Goal: Task Accomplishment & Management: Manage account settings

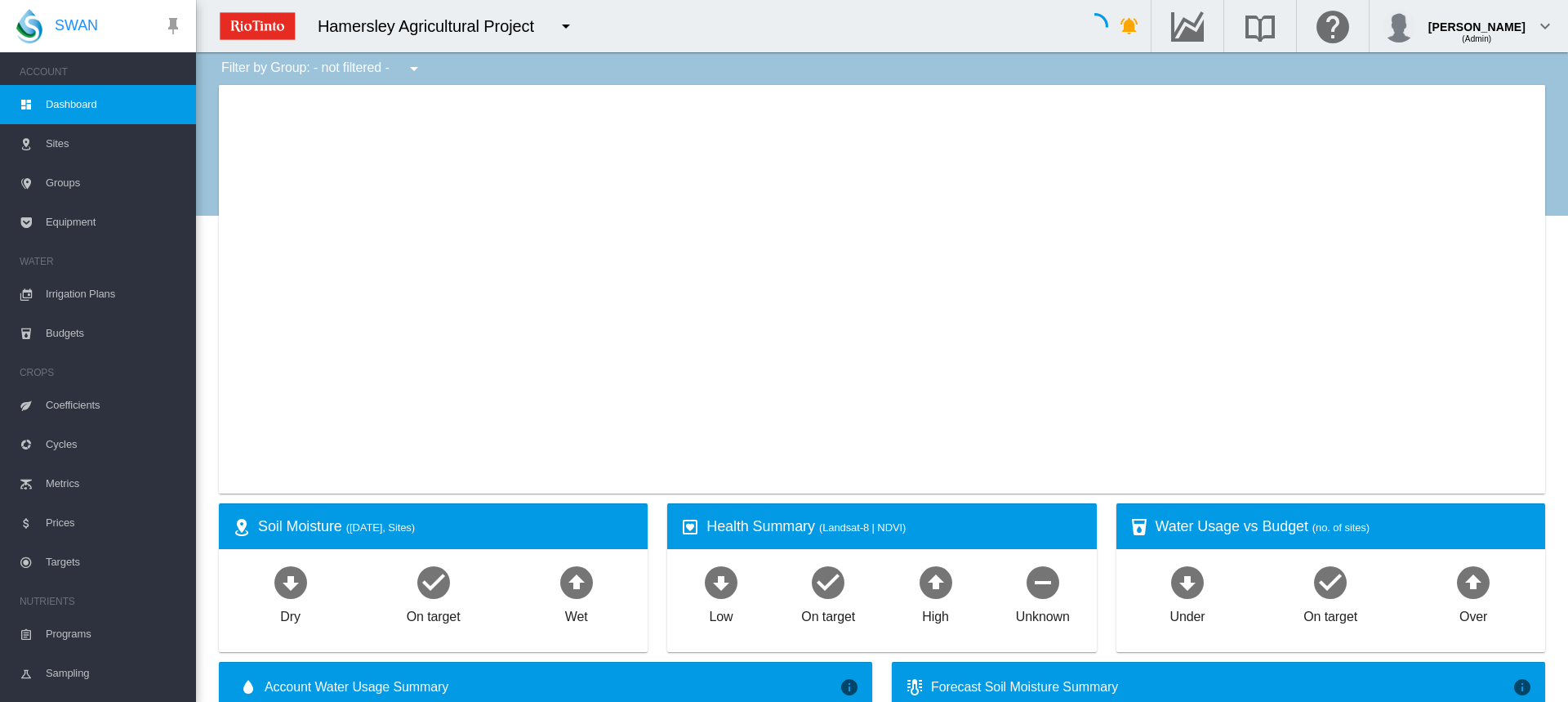
type input "**********"
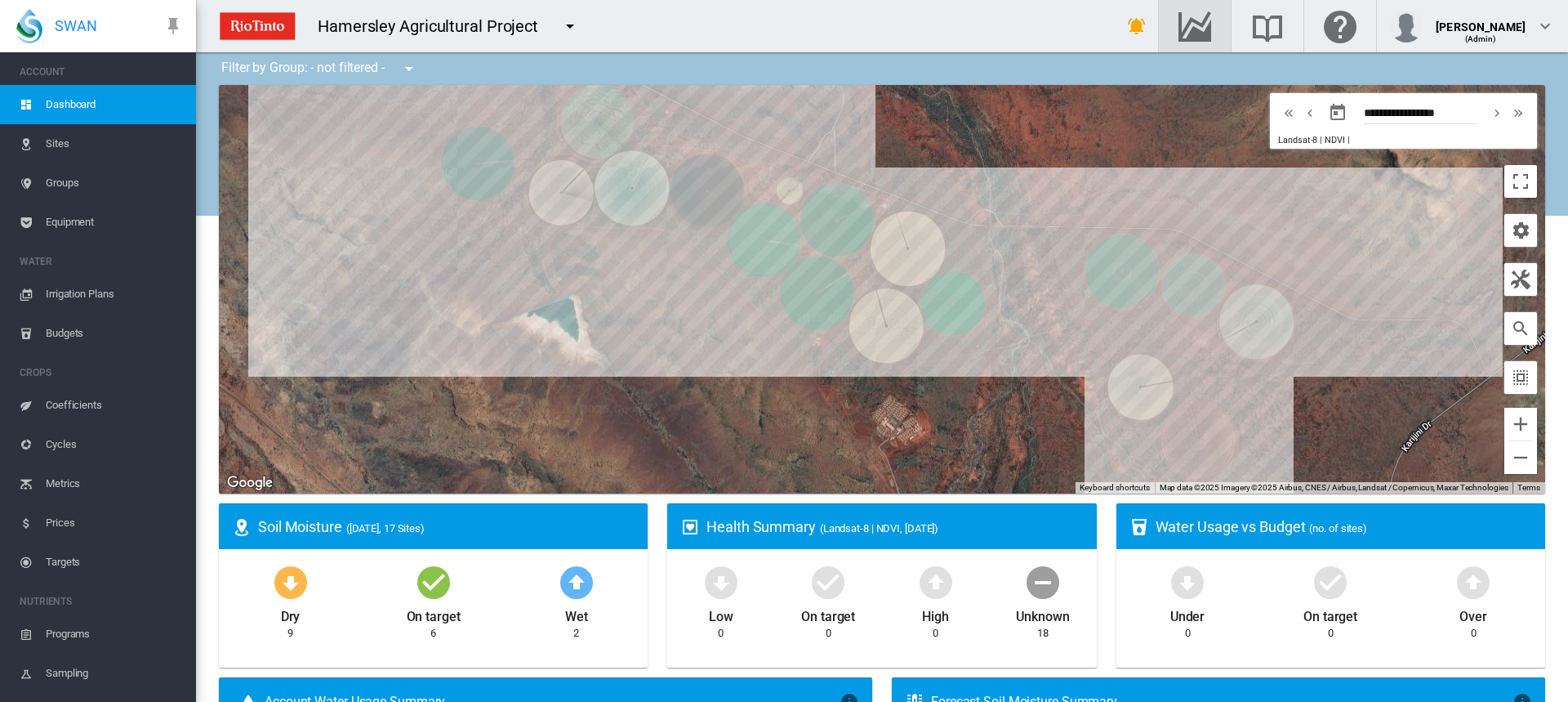
click at [1218, 25] on div "button" at bounding box center [1194, 26] width 46 height 20
click at [55, 293] on span "Irrigation Plans" at bounding box center [114, 294] width 137 height 39
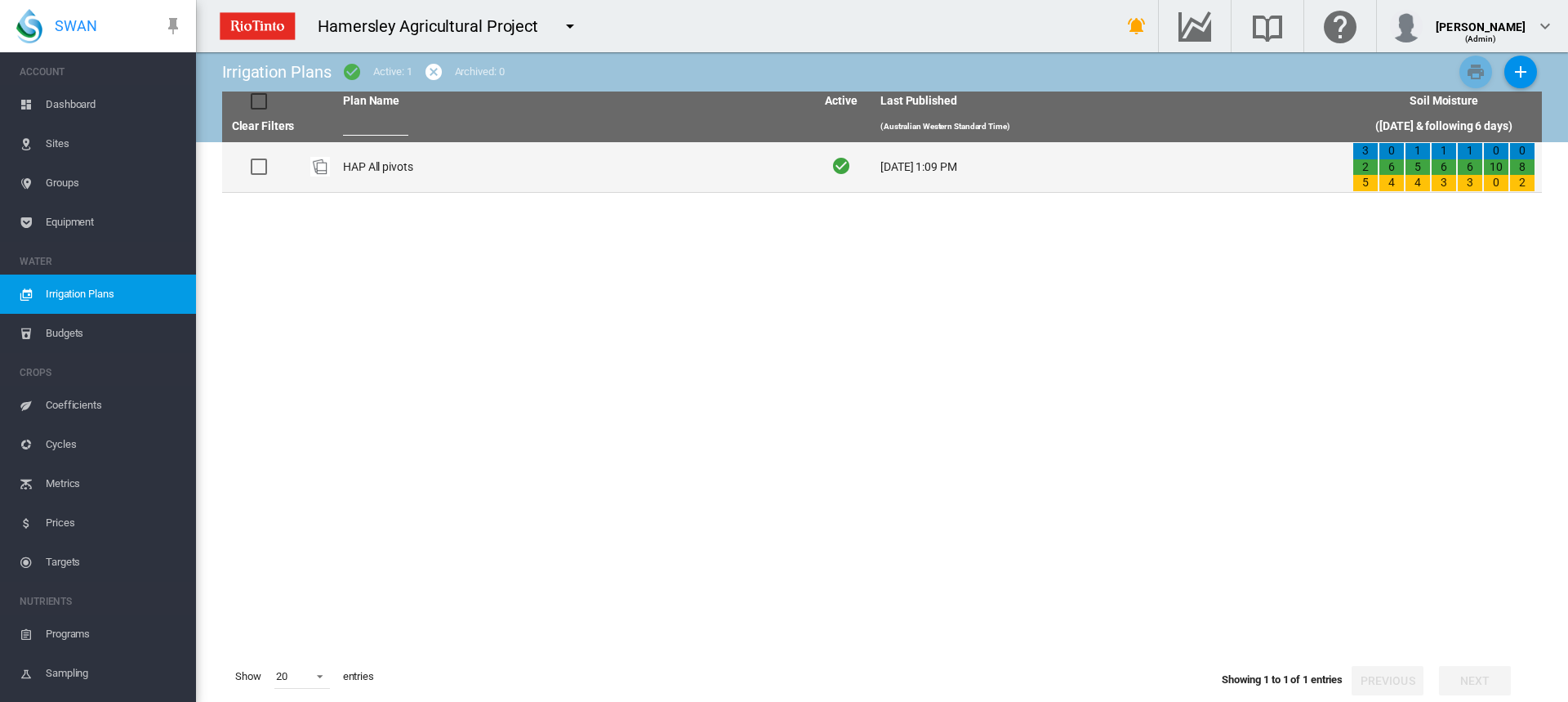
click at [378, 167] on td "HAP All pivots" at bounding box center [572, 166] width 472 height 49
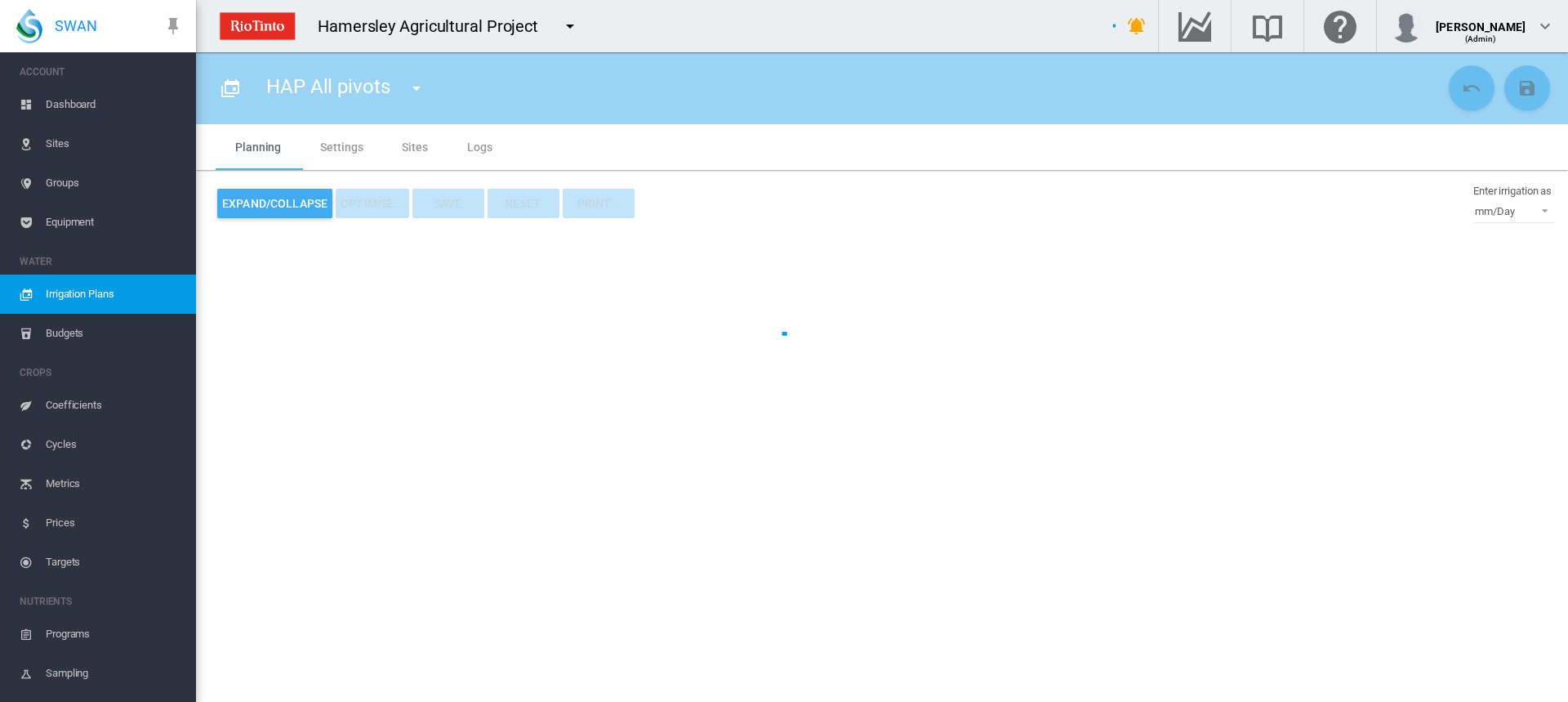
type input "**********"
type input "*"
type input "*****"
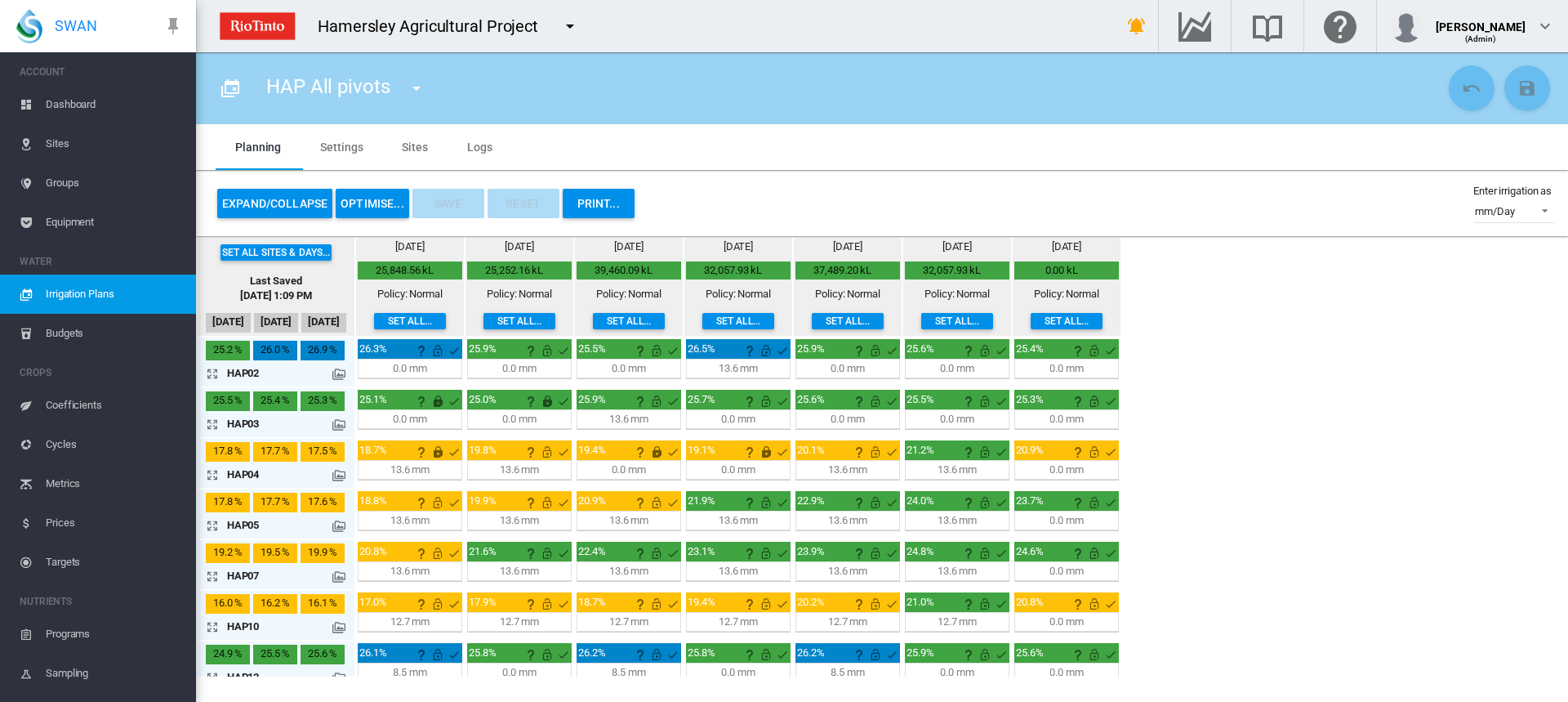
scroll to position [81, 0]
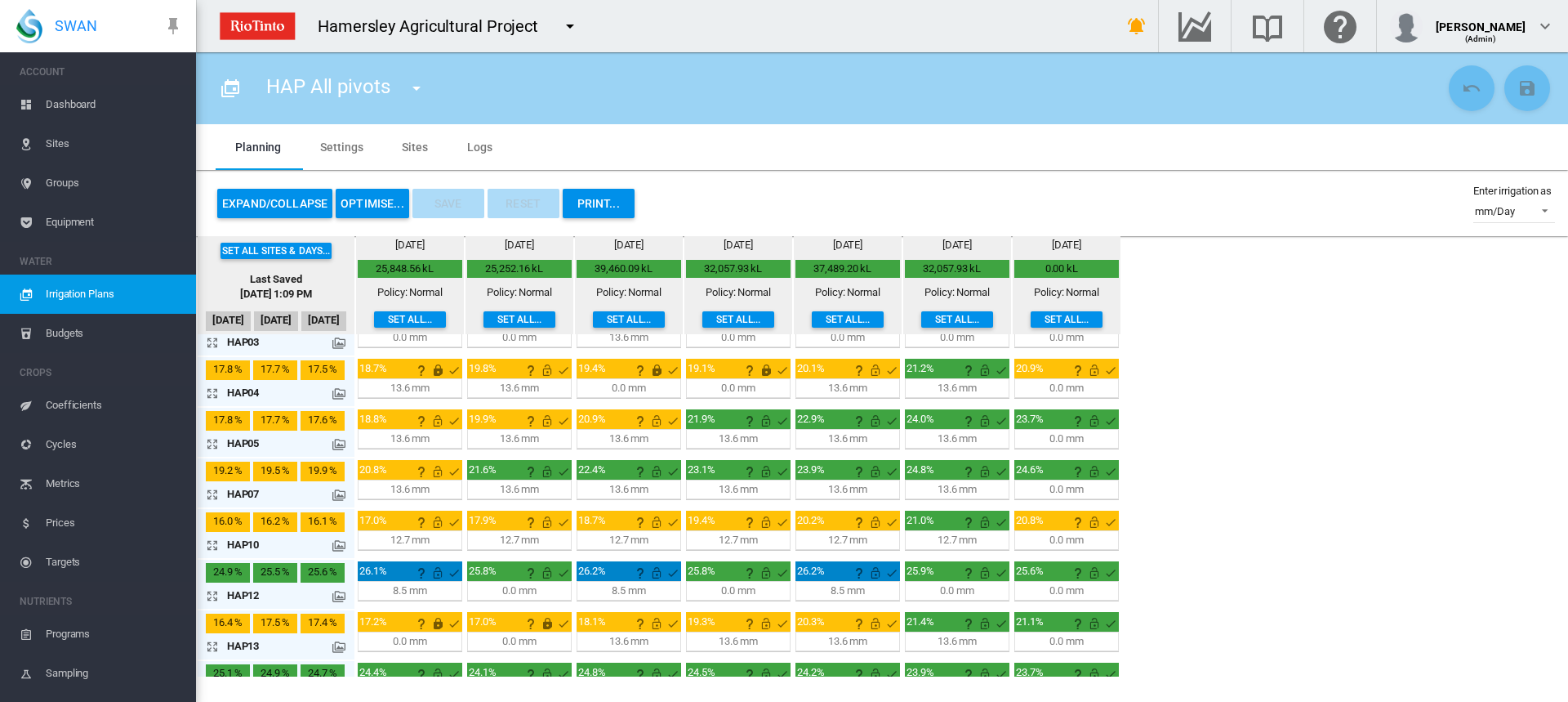
click at [207, 439] on md-icon "icon-arrow-expand" at bounding box center [215, 443] width 20 height 20
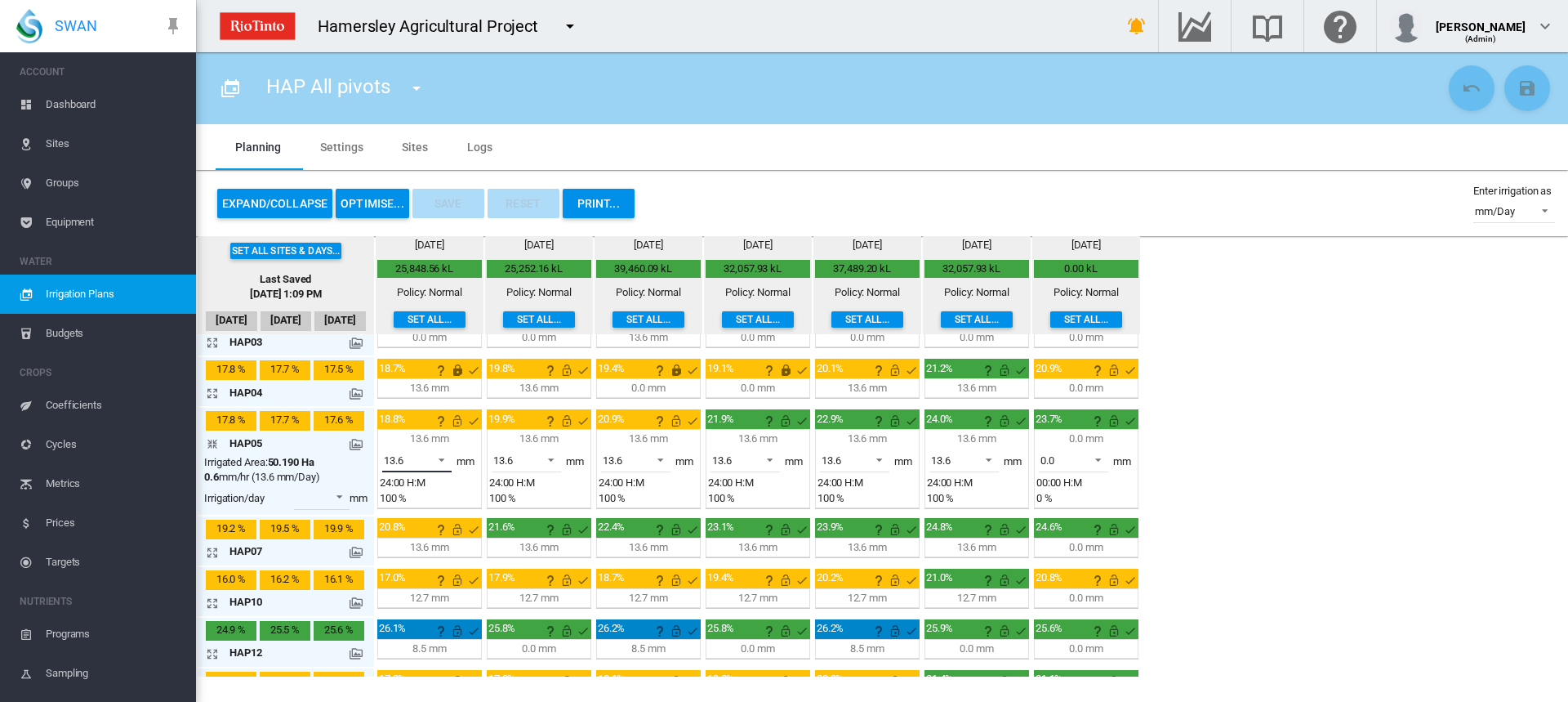
click at [444, 458] on span at bounding box center [437, 458] width 20 height 15
click at [431, 426] on md-option "0.0" at bounding box center [426, 421] width 111 height 39
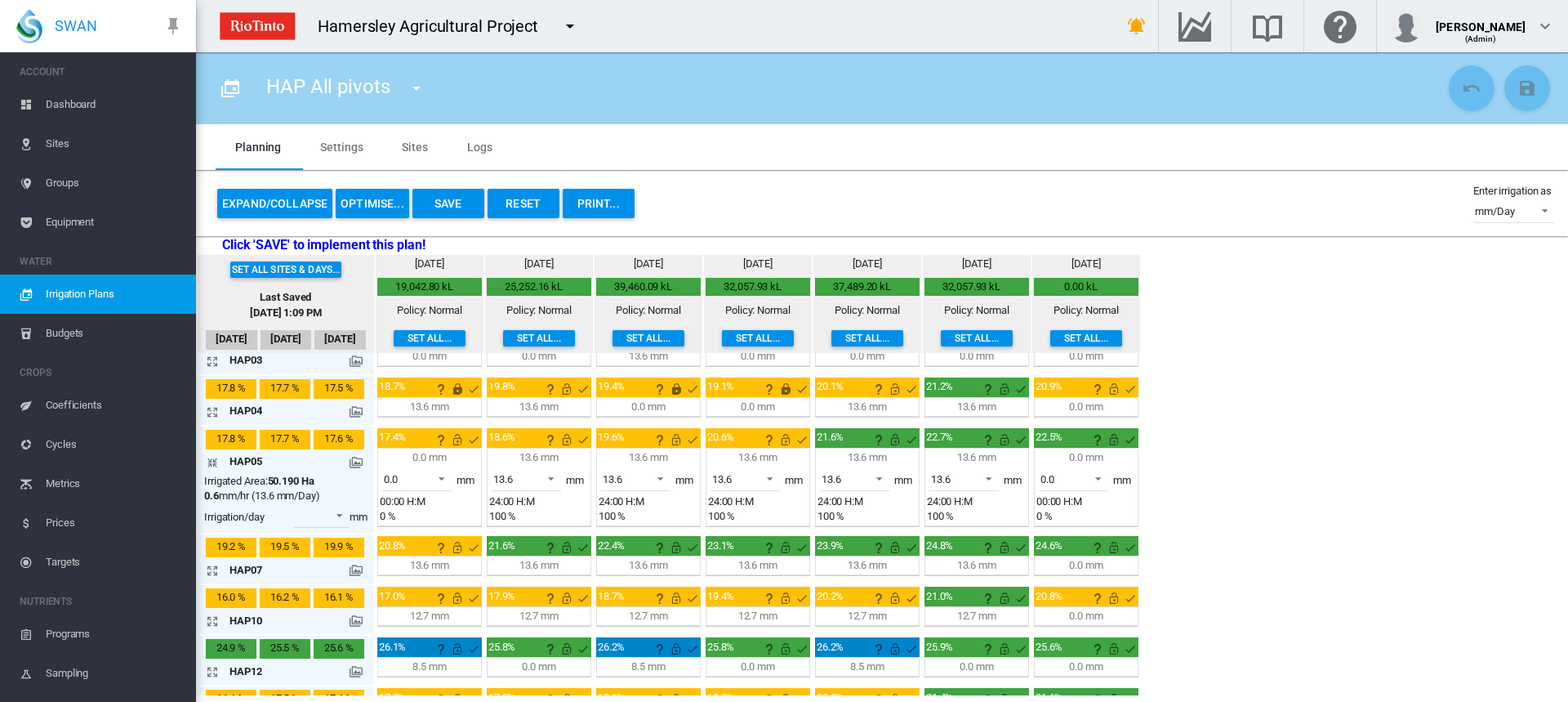
click at [205, 568] on md-icon "icon-arrow-expand" at bounding box center [215, 570] width 20 height 20
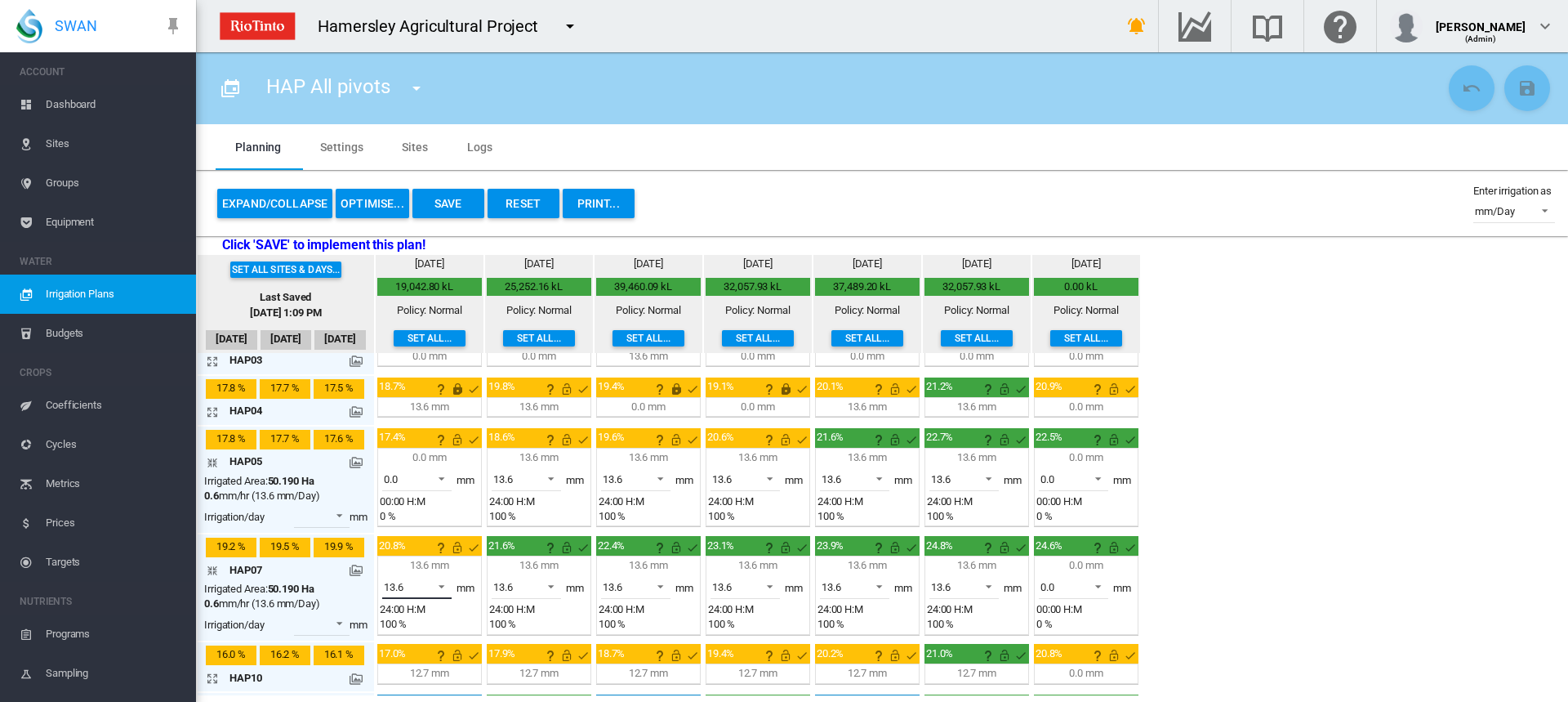
click at [439, 585] on span at bounding box center [437, 584] width 20 height 15
click at [426, 556] on md-option "0.0" at bounding box center [426, 548] width 111 height 39
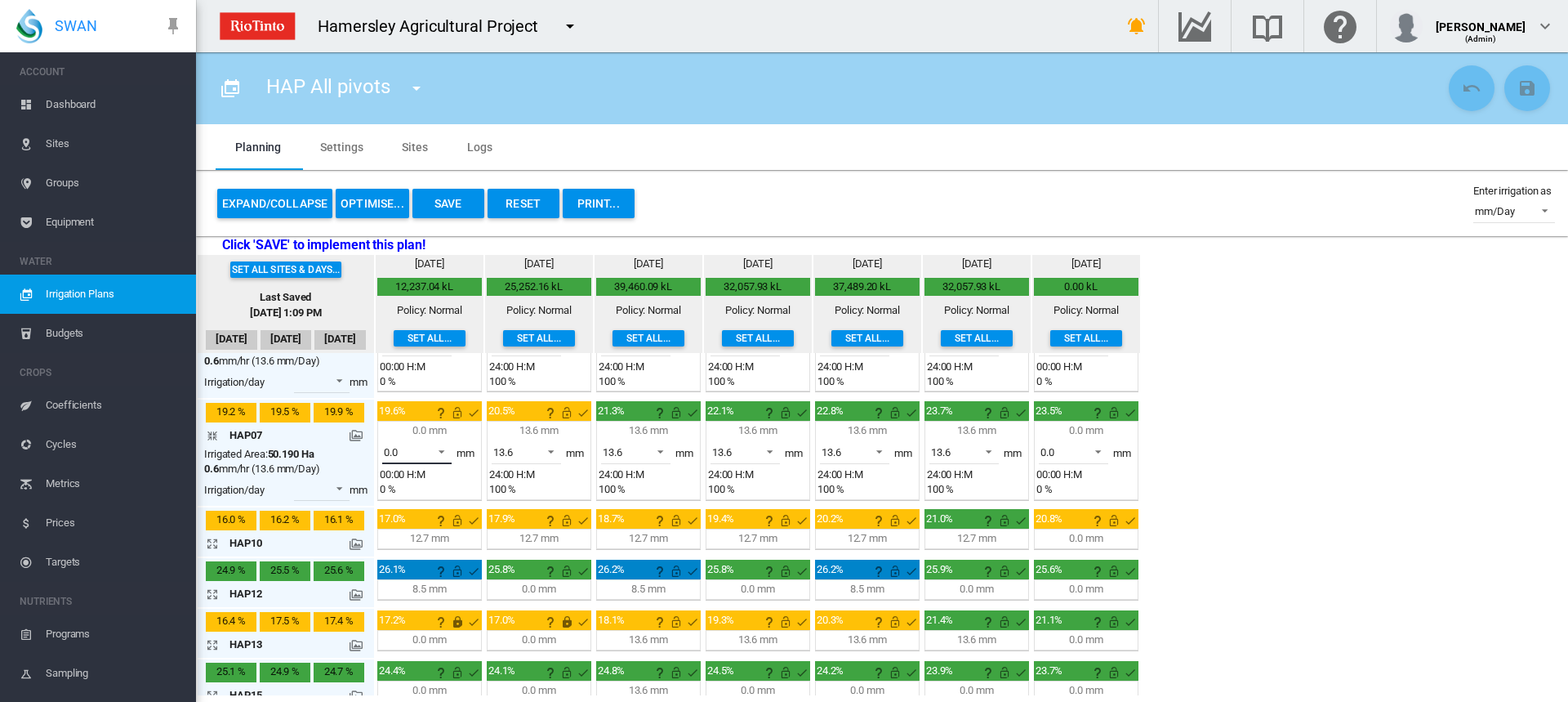
scroll to position [245, 0]
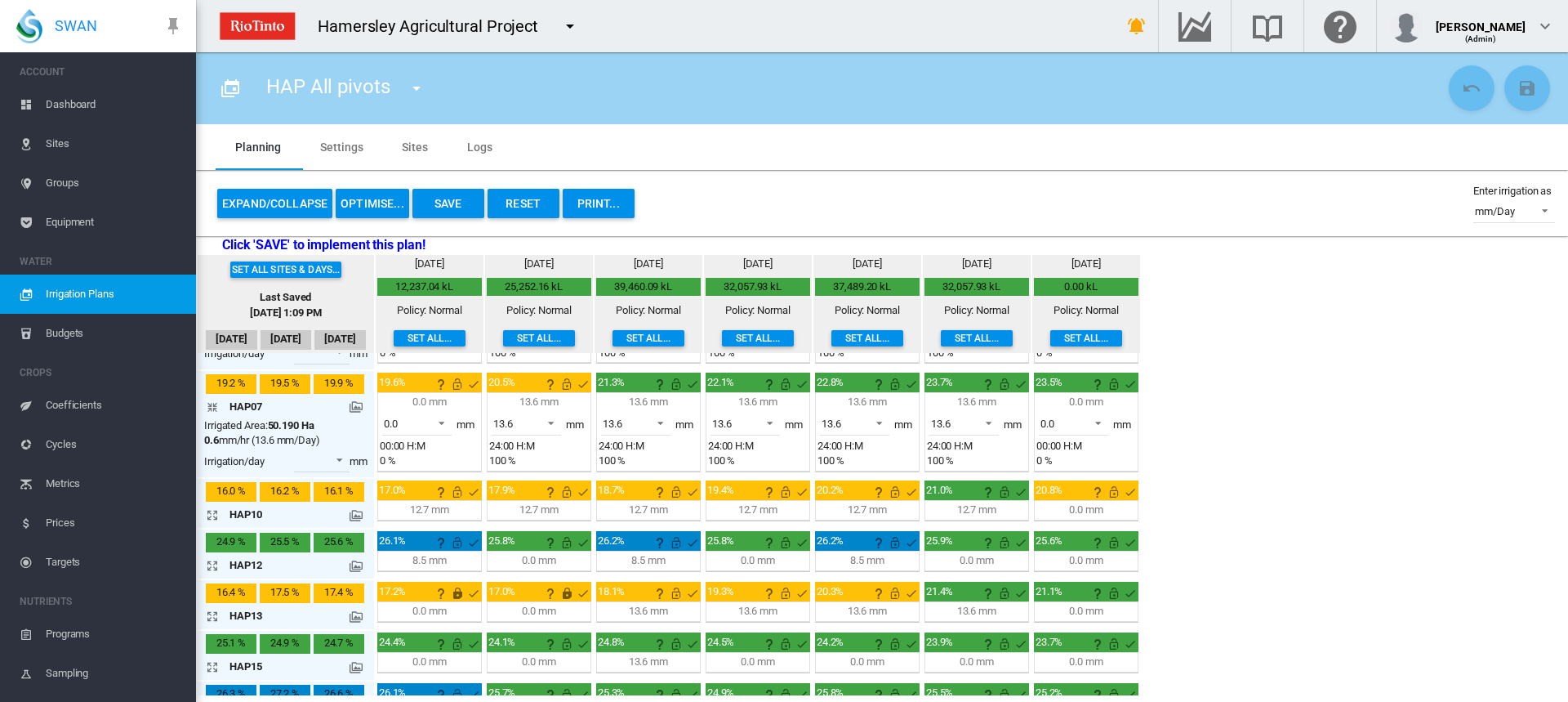
click at [208, 563] on md-icon "icon-arrow-expand" at bounding box center [215, 565] width 20 height 20
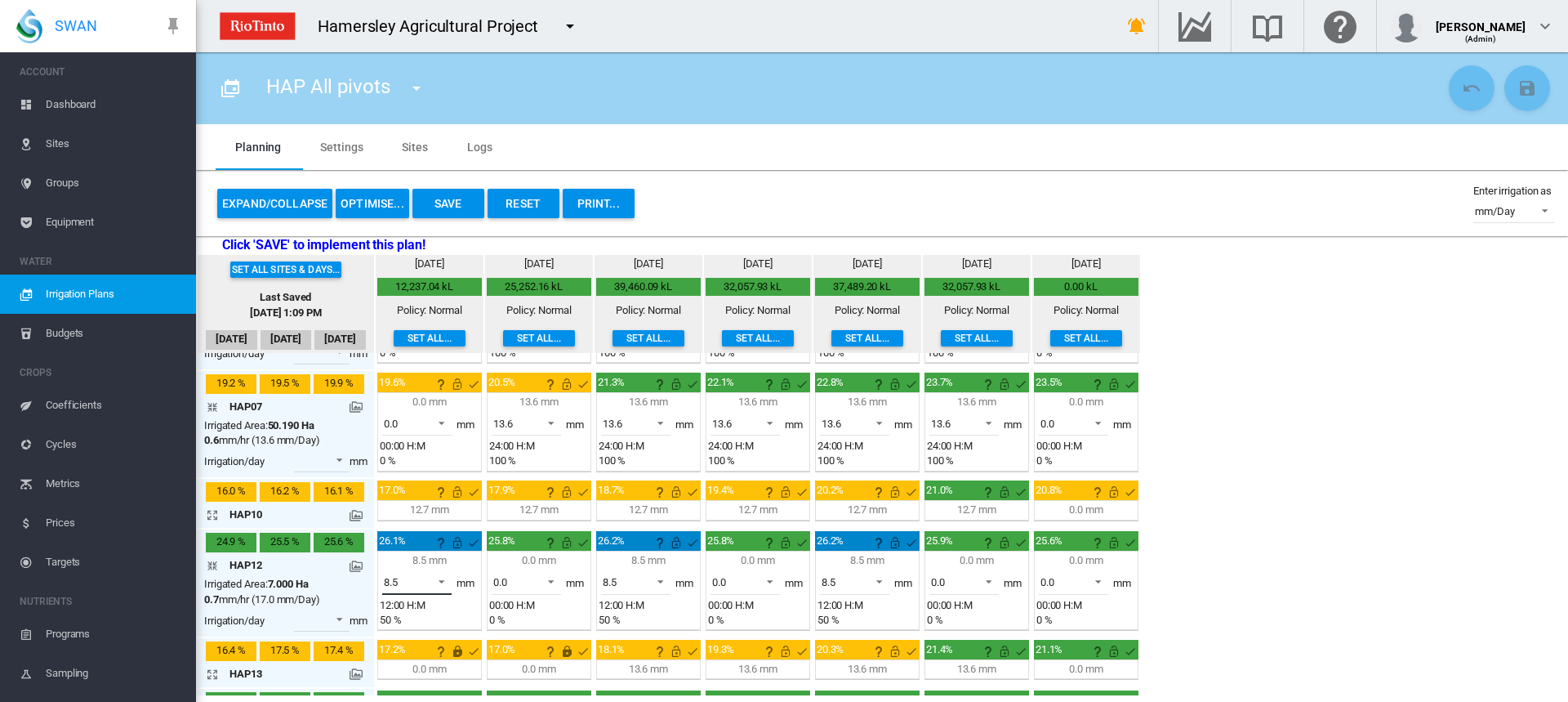
click at [437, 577] on span at bounding box center [437, 580] width 20 height 15
click at [425, 553] on md-option "0.0" at bounding box center [426, 543] width 111 height 39
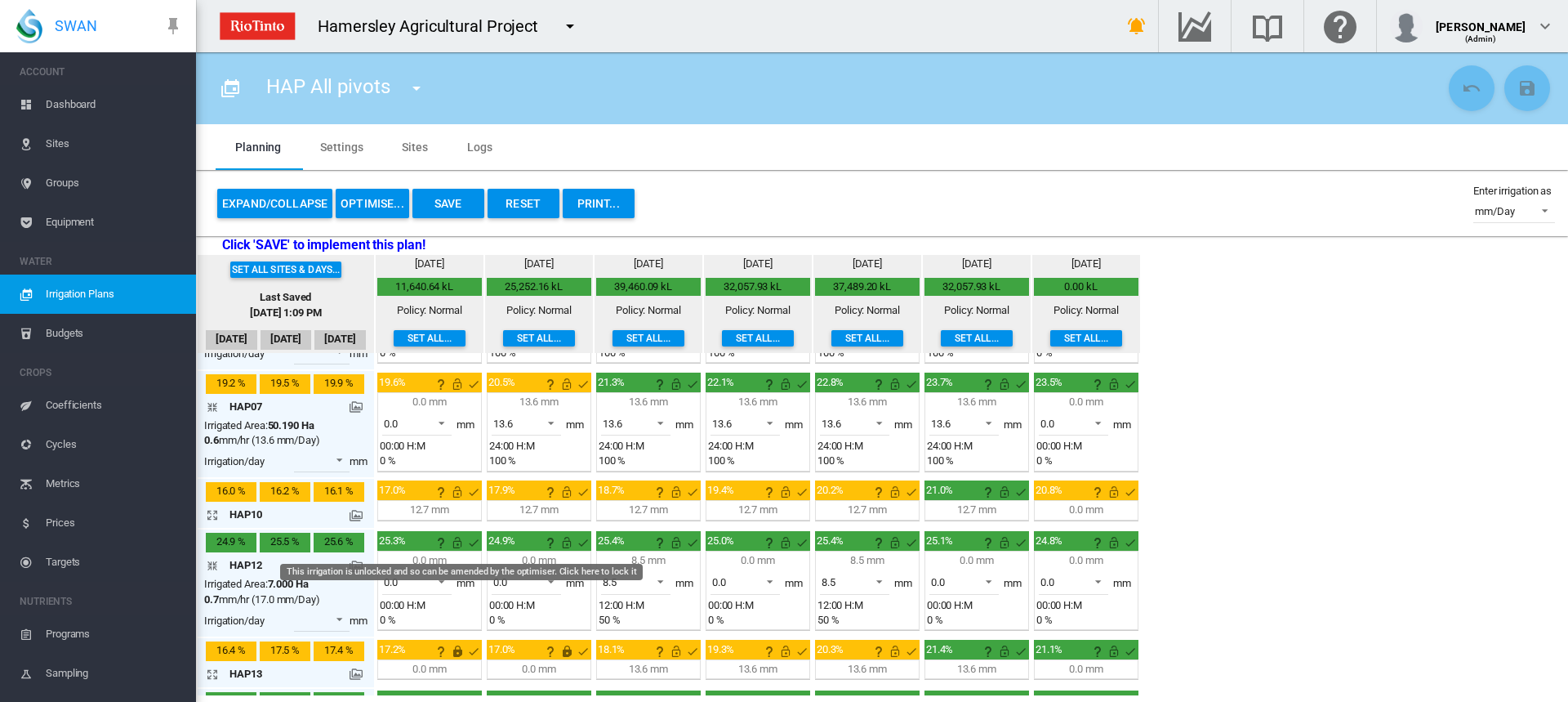
click at [453, 541] on md-icon "This irrigation is unlocked and so can be amended by the optimiser. Click here …" at bounding box center [457, 542] width 20 height 20
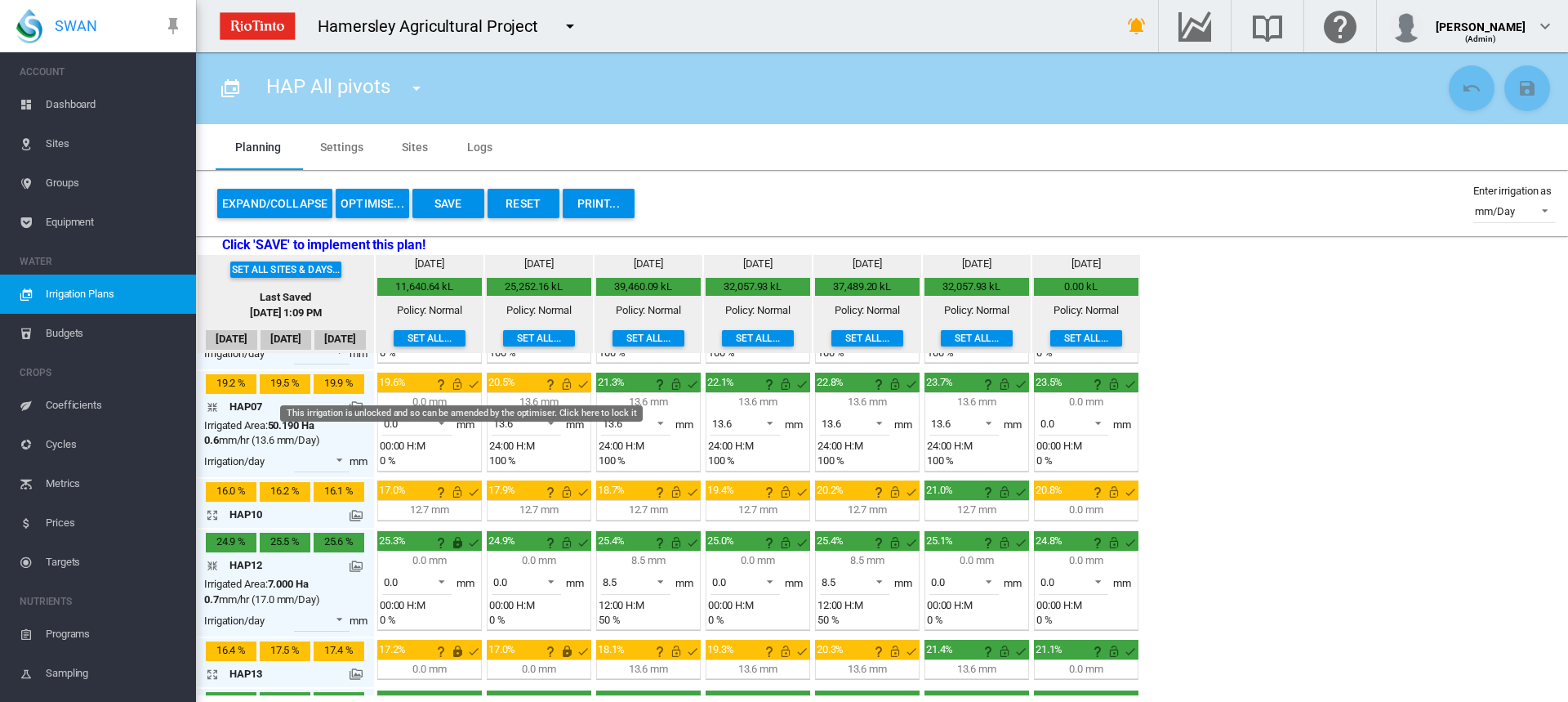
click at [456, 387] on md-icon "This irrigation is unlocked and so can be amended by the optimiser. Click here …" at bounding box center [457, 384] width 20 height 20
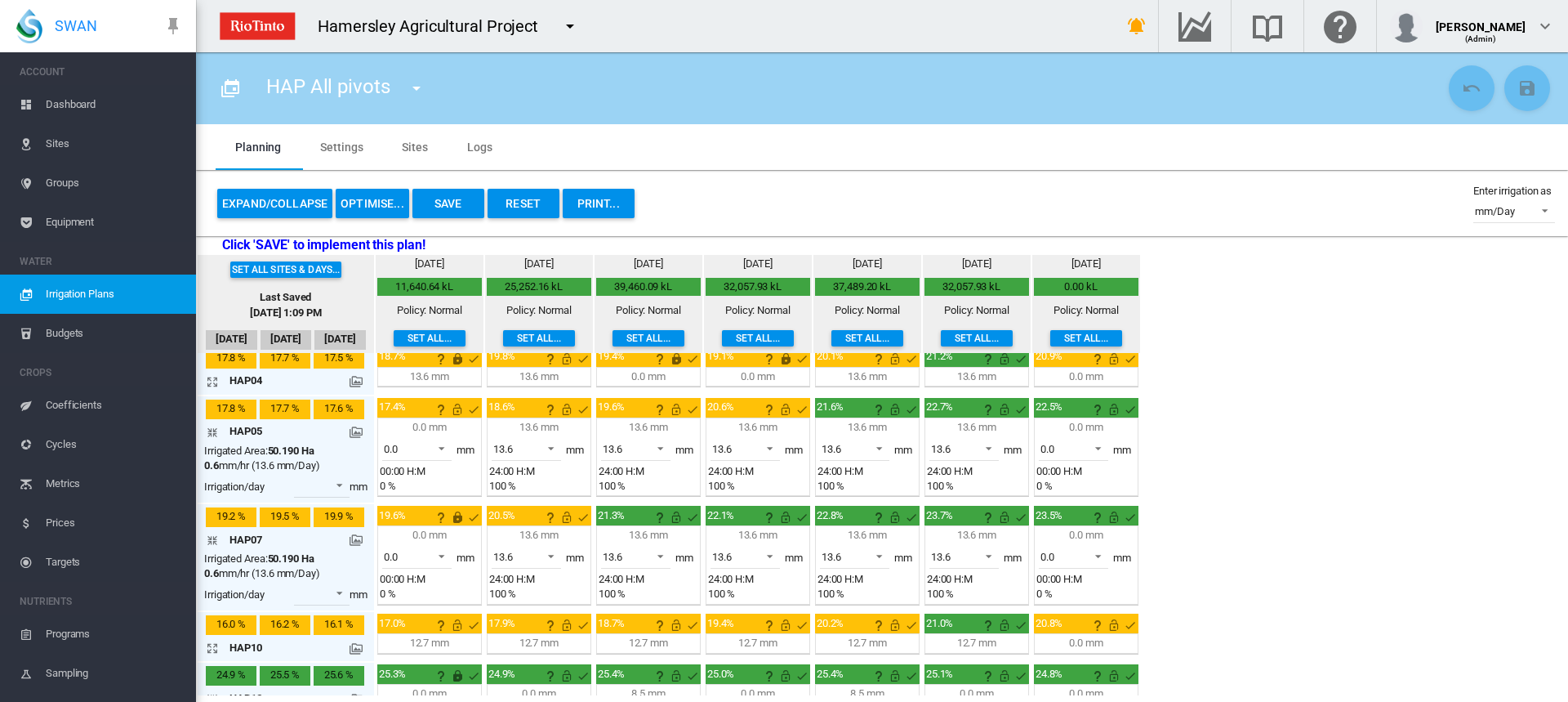
scroll to position [81, 0]
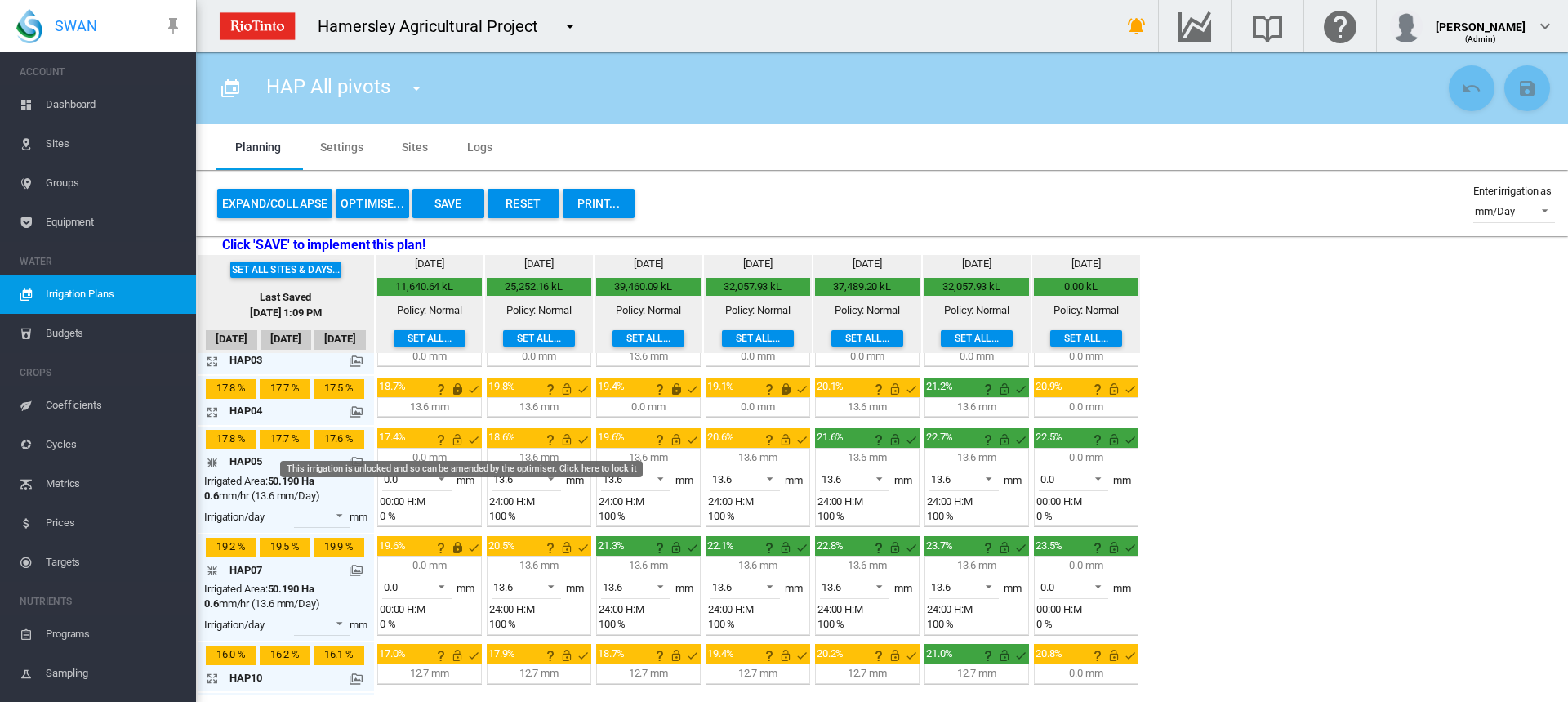
click at [455, 441] on md-icon "This irrigation is unlocked and so can be amended by the optimiser. Click here …" at bounding box center [457, 439] width 20 height 20
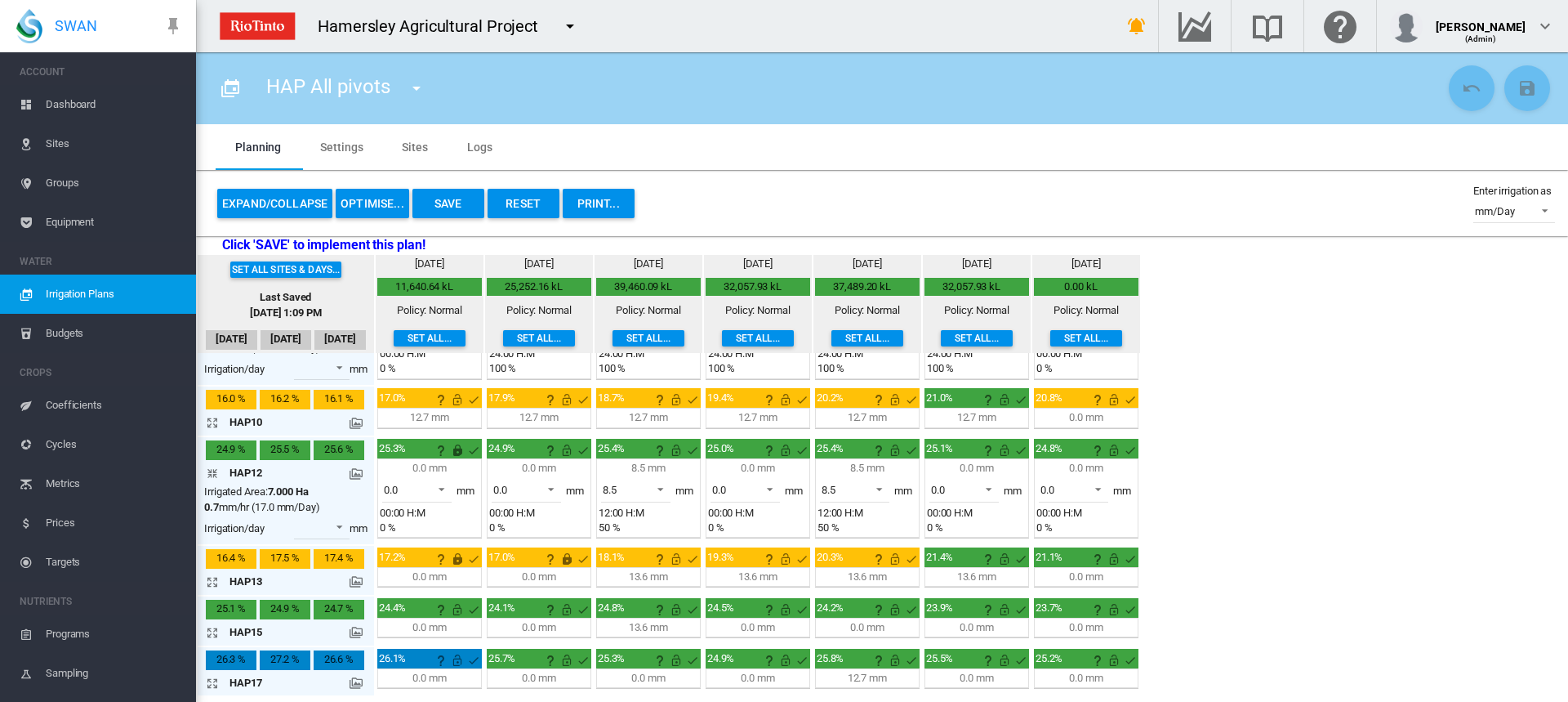
scroll to position [340, 0]
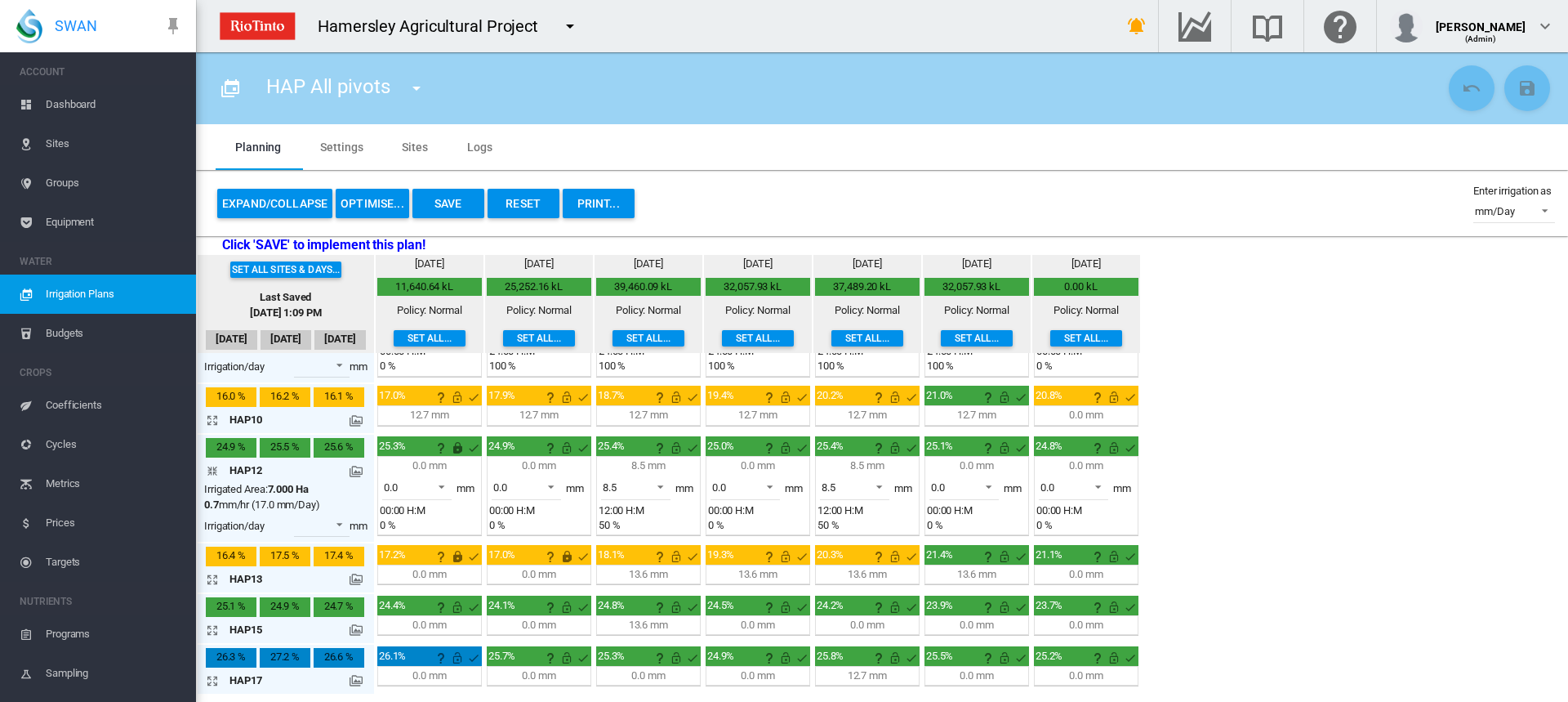
click at [379, 200] on button "OPTIMISE..." at bounding box center [372, 204] width 74 height 29
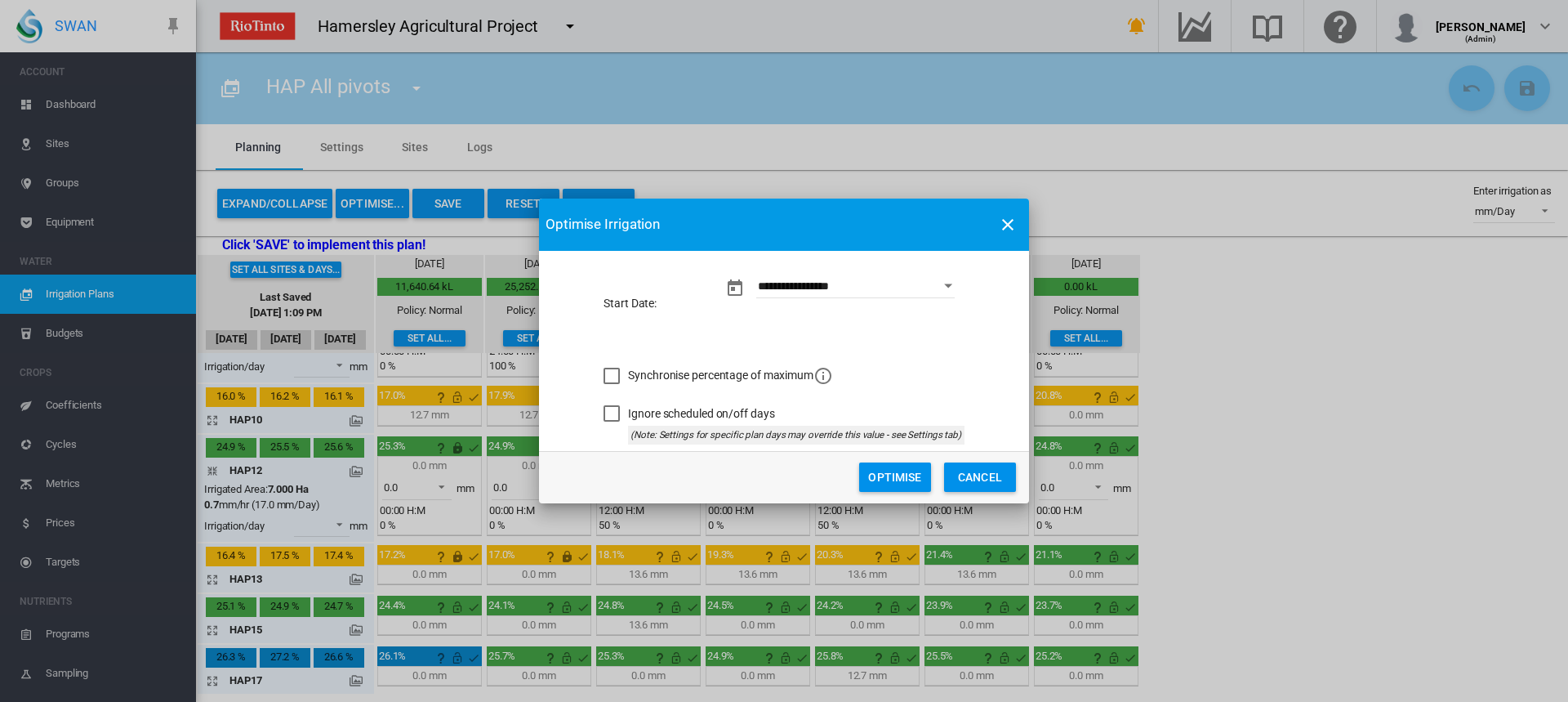
click at [887, 469] on button "Optimise" at bounding box center [895, 477] width 72 height 29
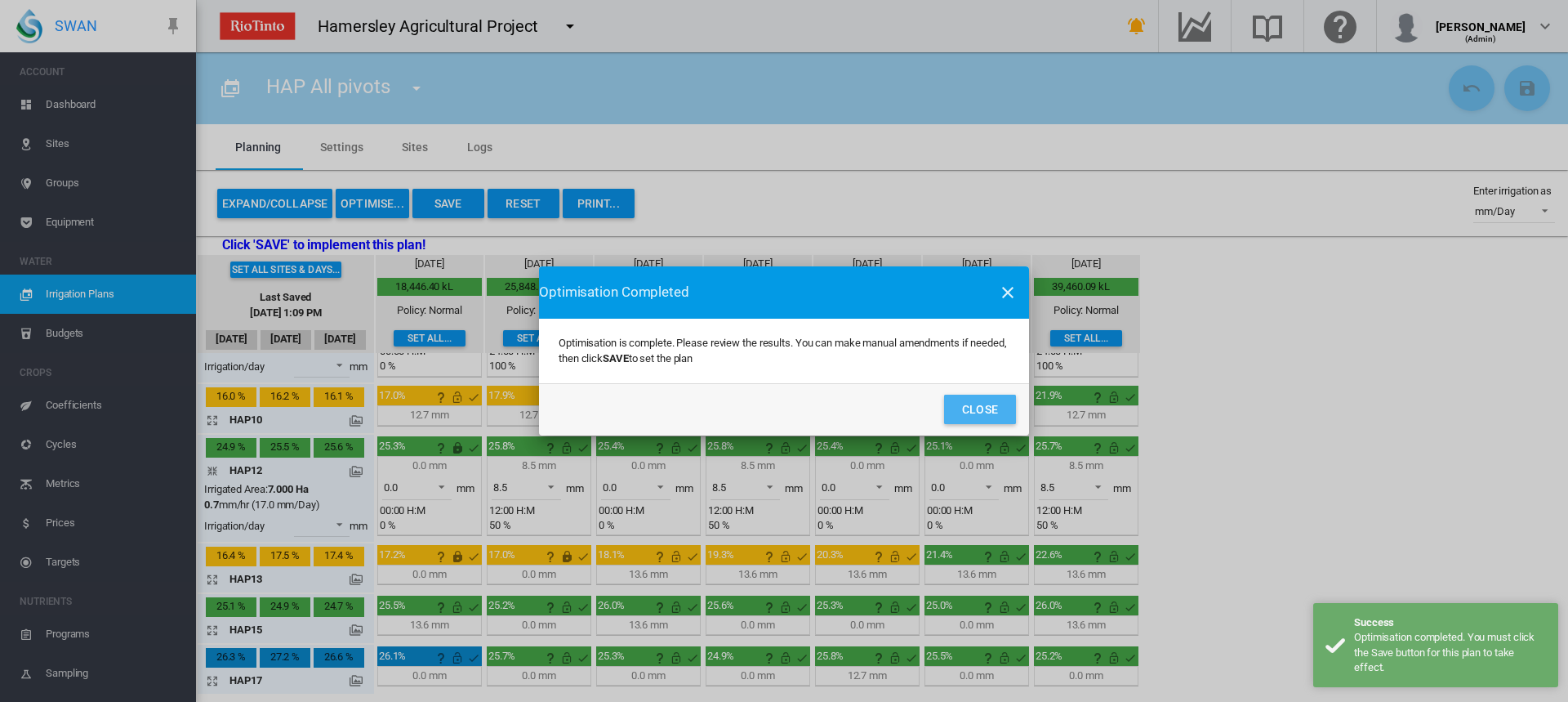
click at [968, 408] on button "Close" at bounding box center [979, 409] width 72 height 29
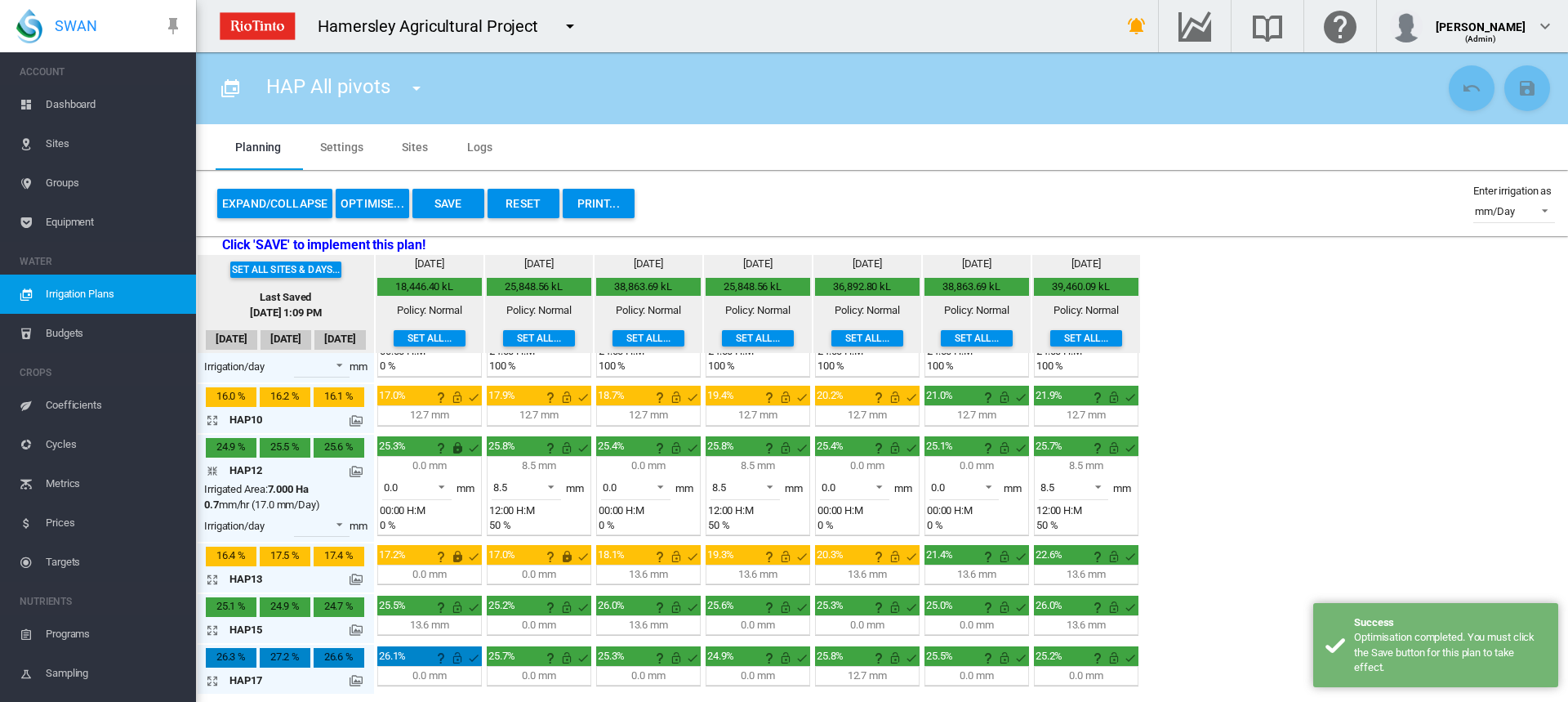
click at [210, 469] on md-icon "icon-arrow-collapse" at bounding box center [215, 471] width 20 height 20
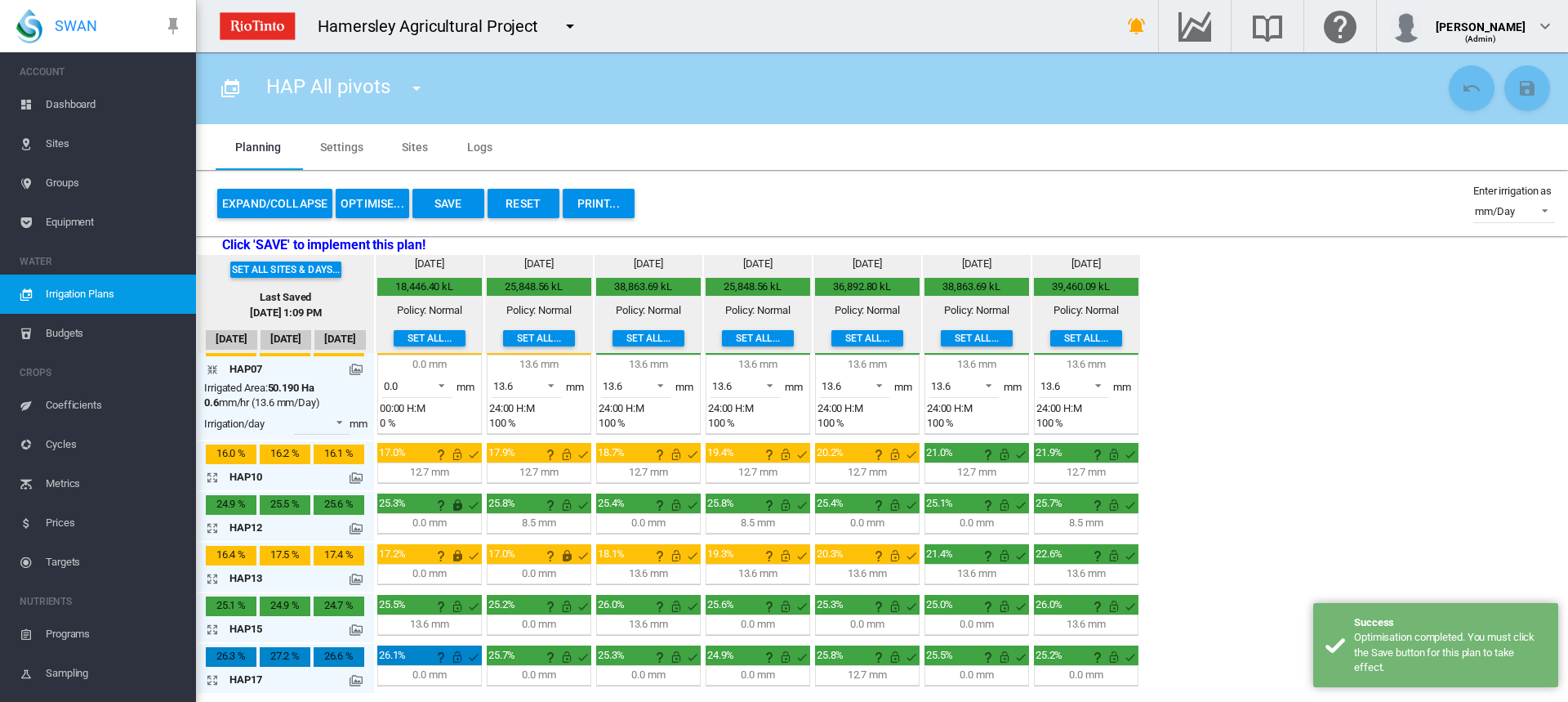
scroll to position [283, 0]
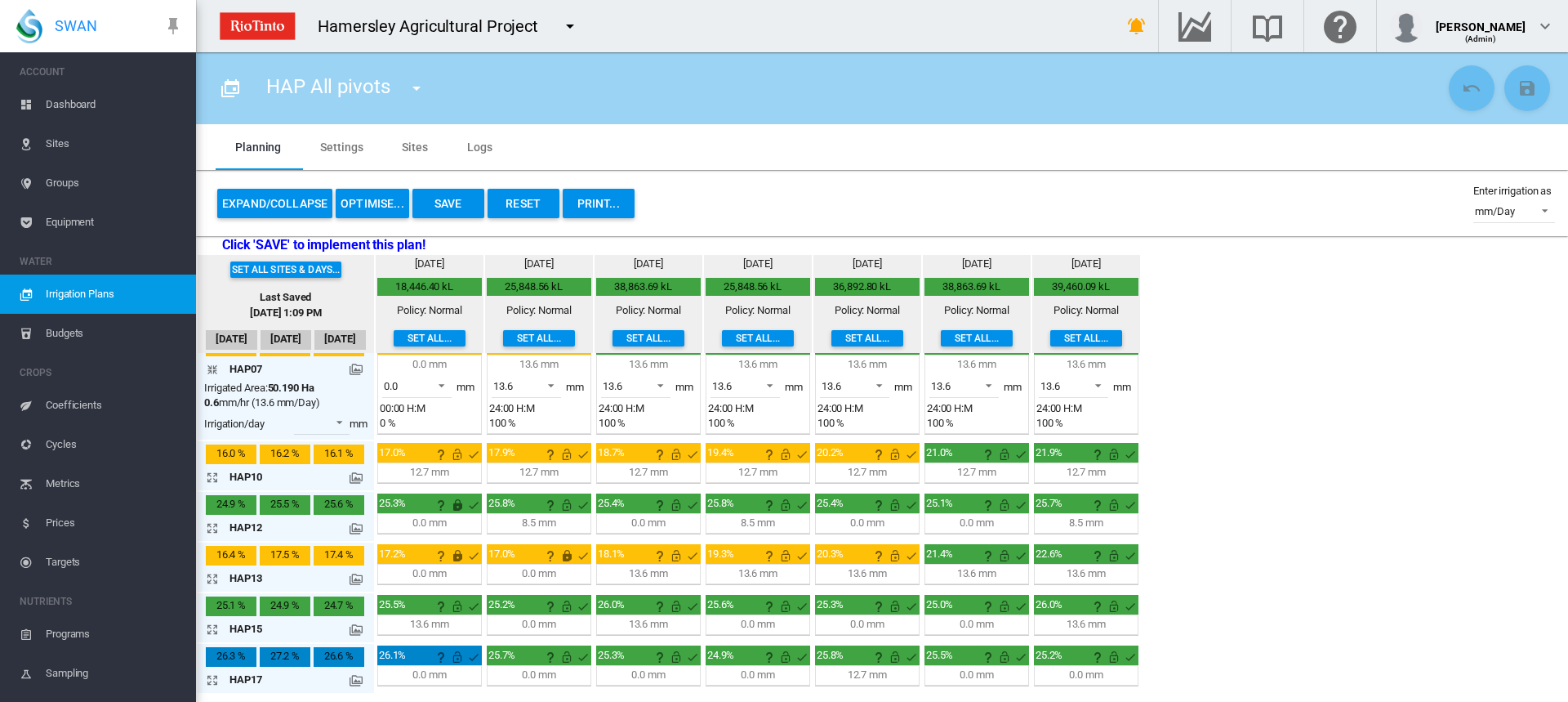
click at [214, 373] on md-icon "icon-arrow-collapse" at bounding box center [215, 369] width 20 height 20
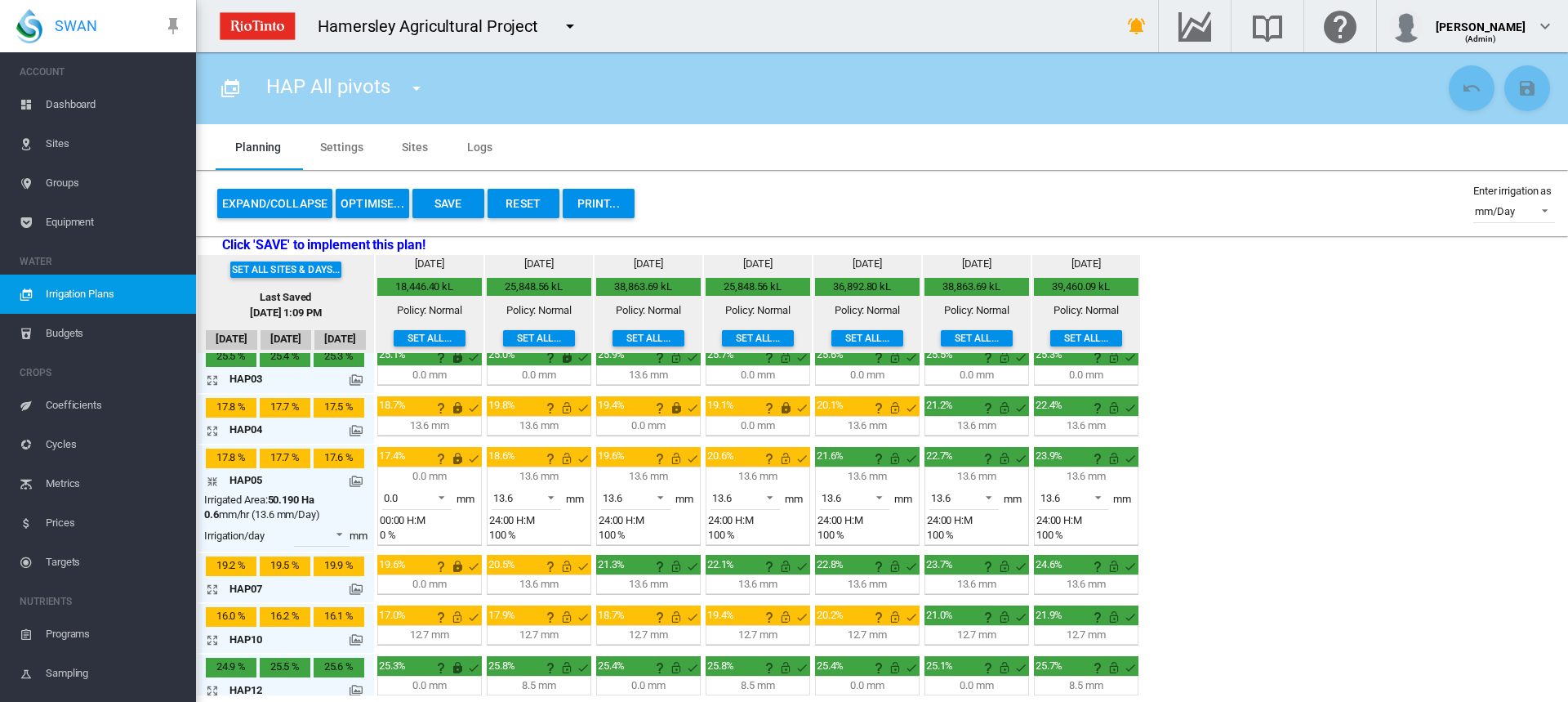
scroll to position [62, 0]
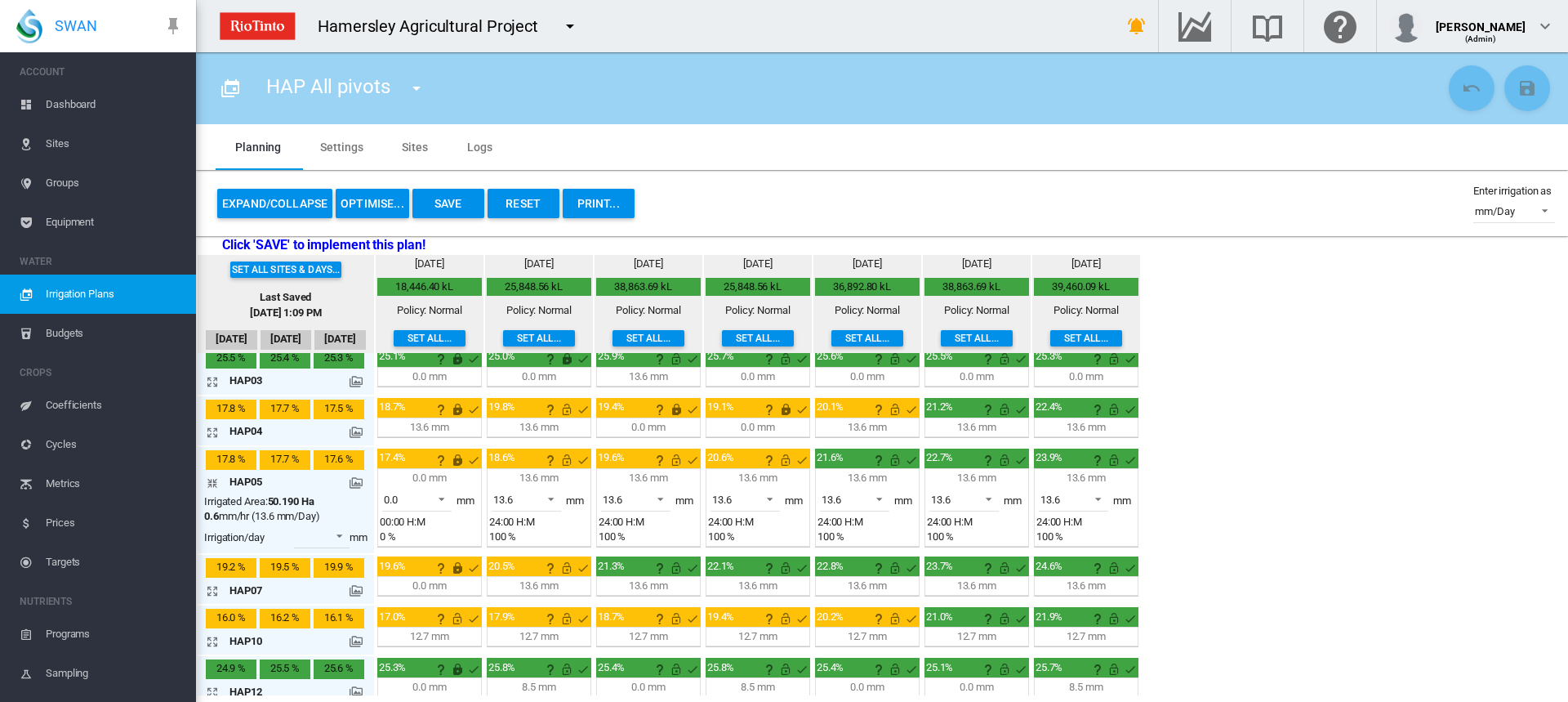
click at [210, 484] on md-icon "icon-arrow-collapse" at bounding box center [215, 483] width 20 height 20
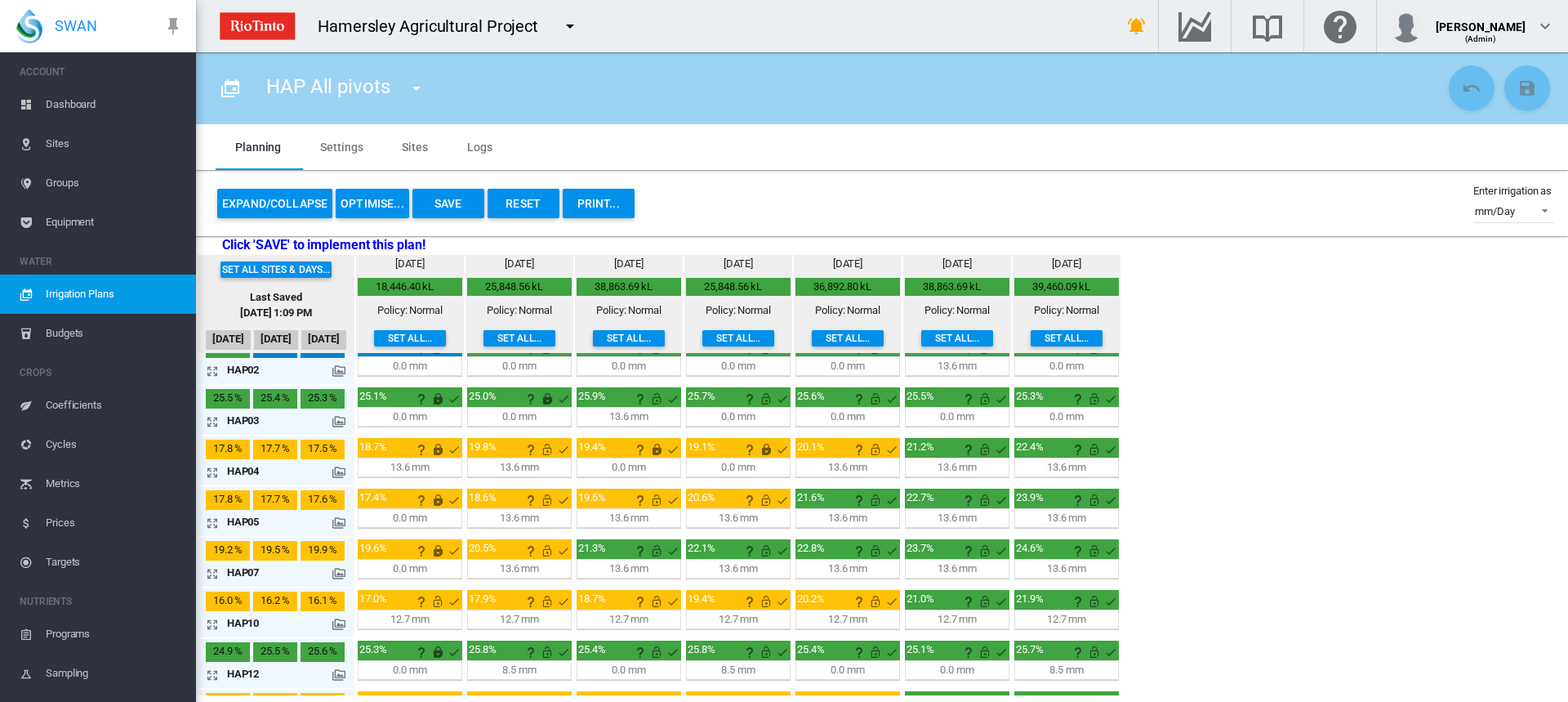
scroll to position [0, 0]
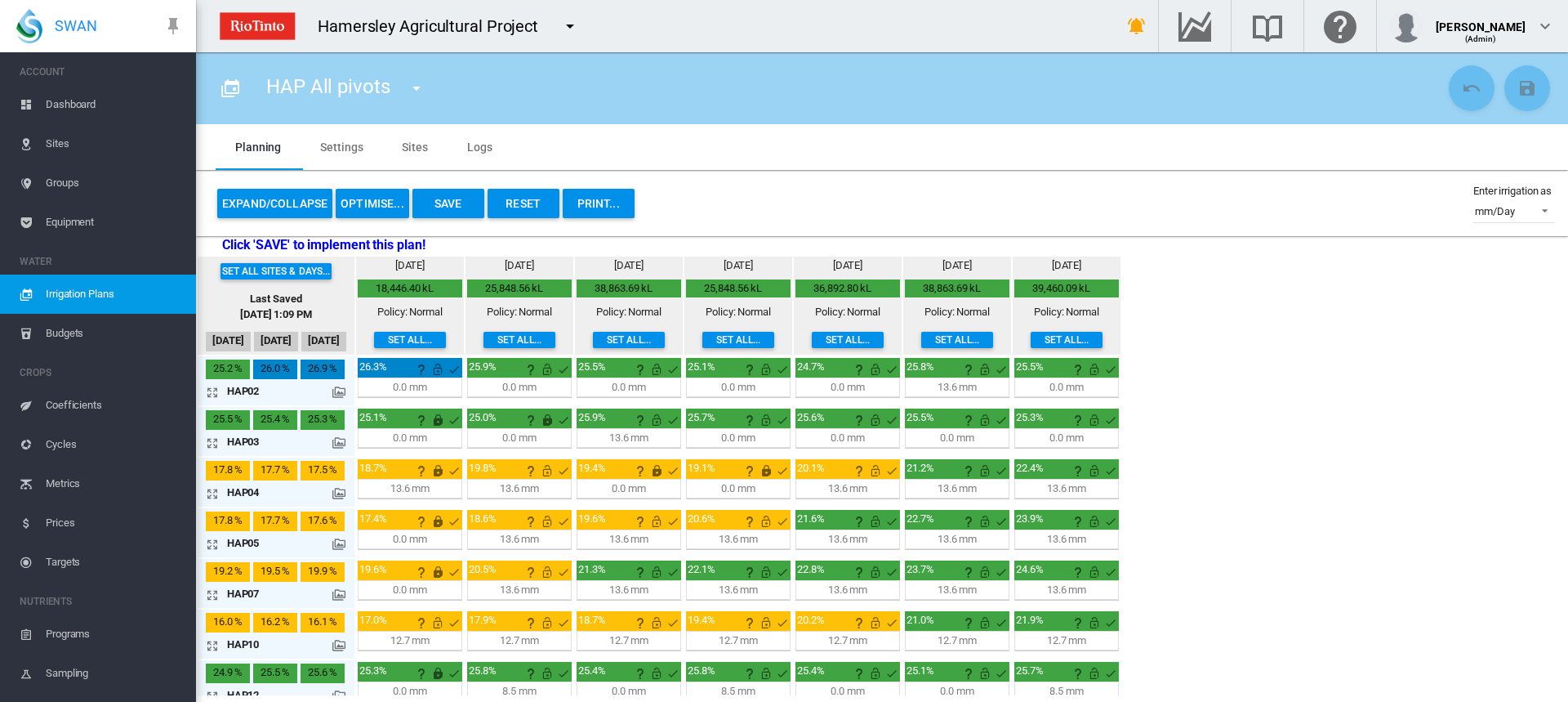
click at [210, 596] on md-icon "icon-arrow-expand" at bounding box center [215, 595] width 20 height 20
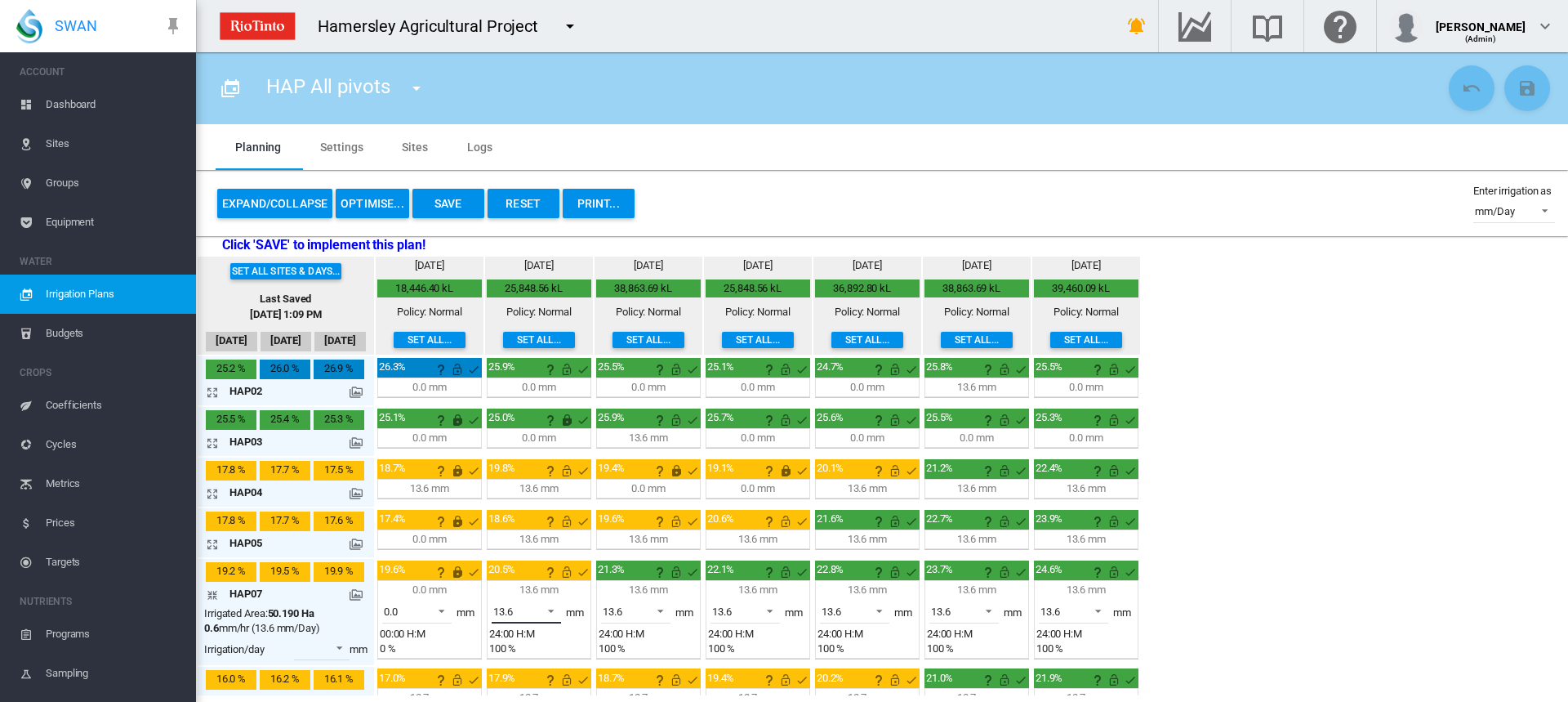
click at [553, 609] on span at bounding box center [546, 609] width 20 height 15
click at [536, 569] on md-option "0.0" at bounding box center [536, 571] width 111 height 39
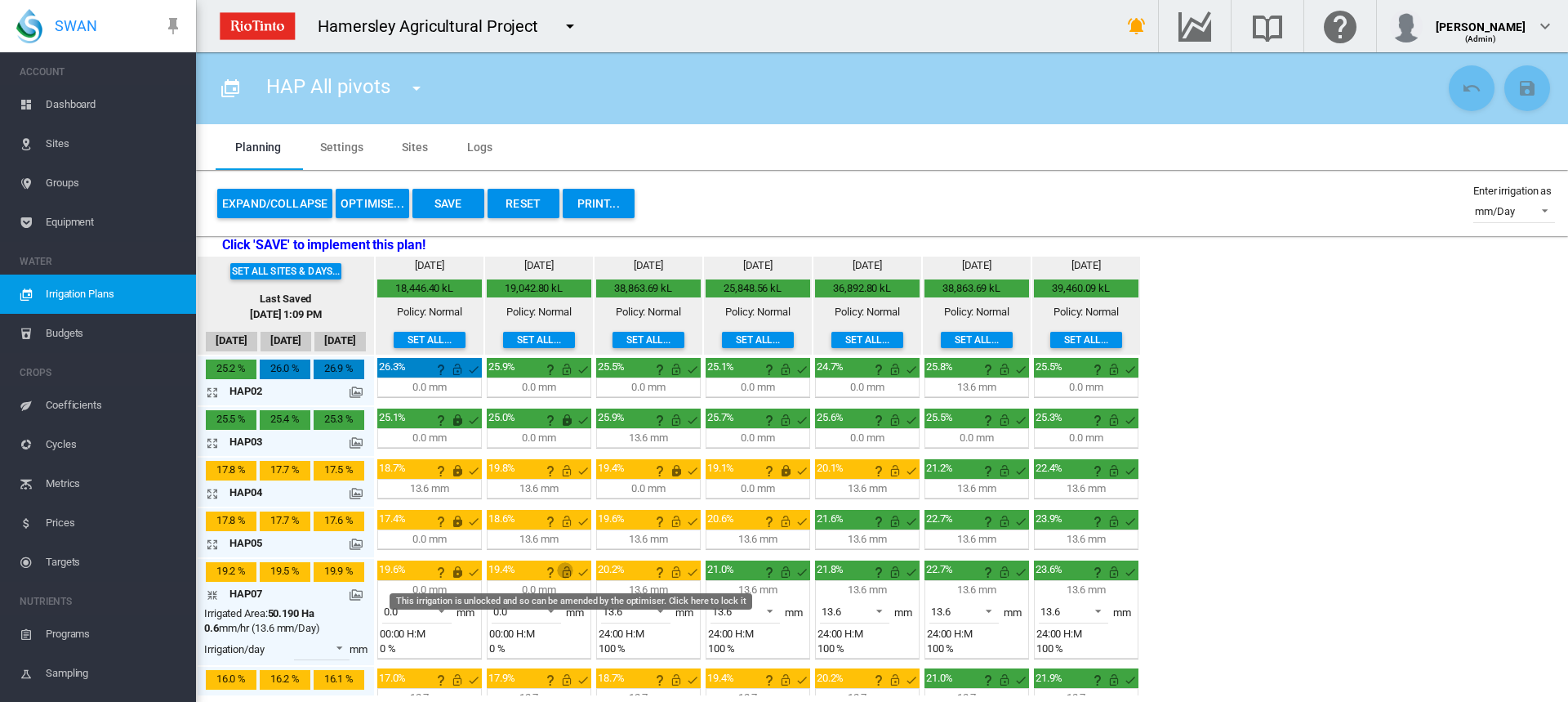
click at [568, 574] on md-icon "This irrigation is unlocked and so can be amended by the optimiser. Click here …" at bounding box center [567, 571] width 20 height 20
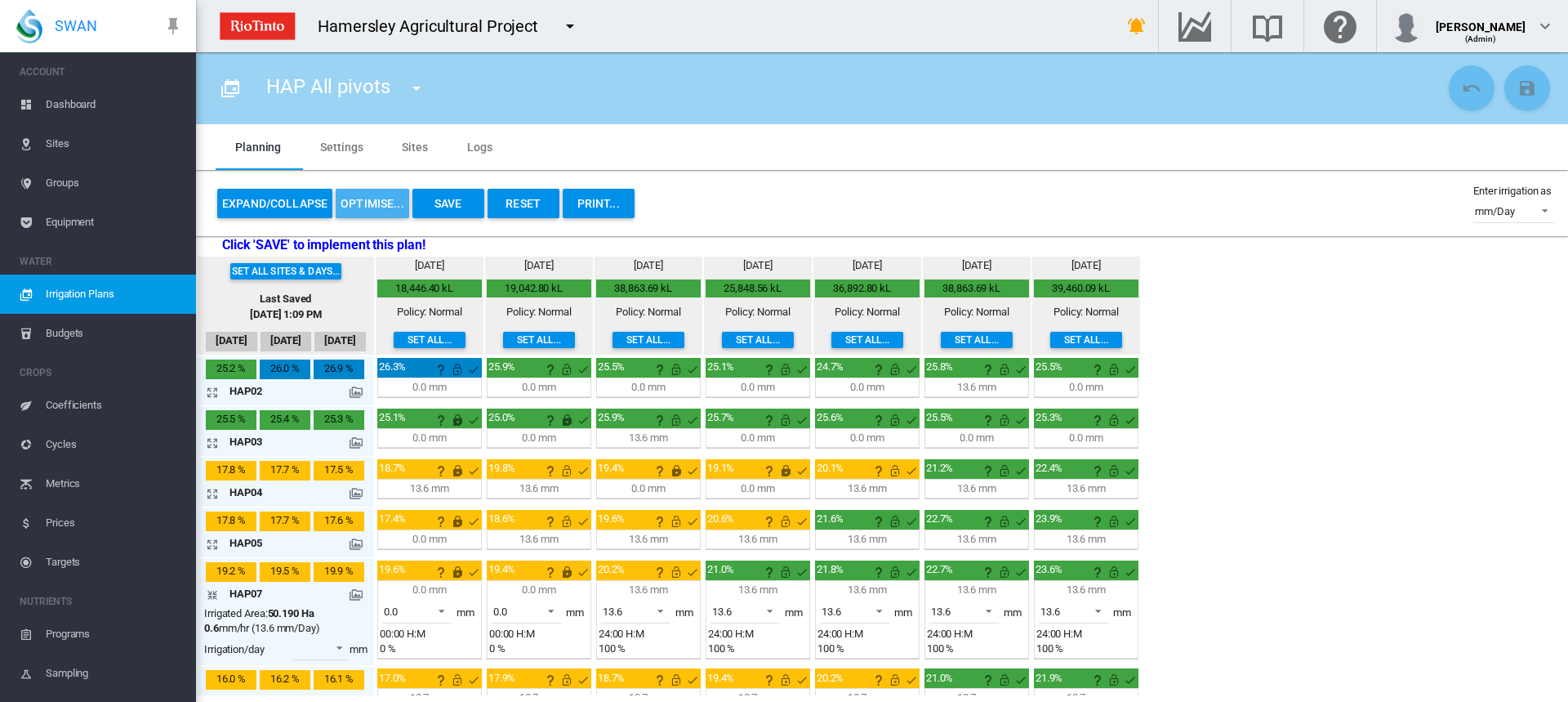
click at [359, 205] on button "OPTIMISE..." at bounding box center [372, 204] width 74 height 29
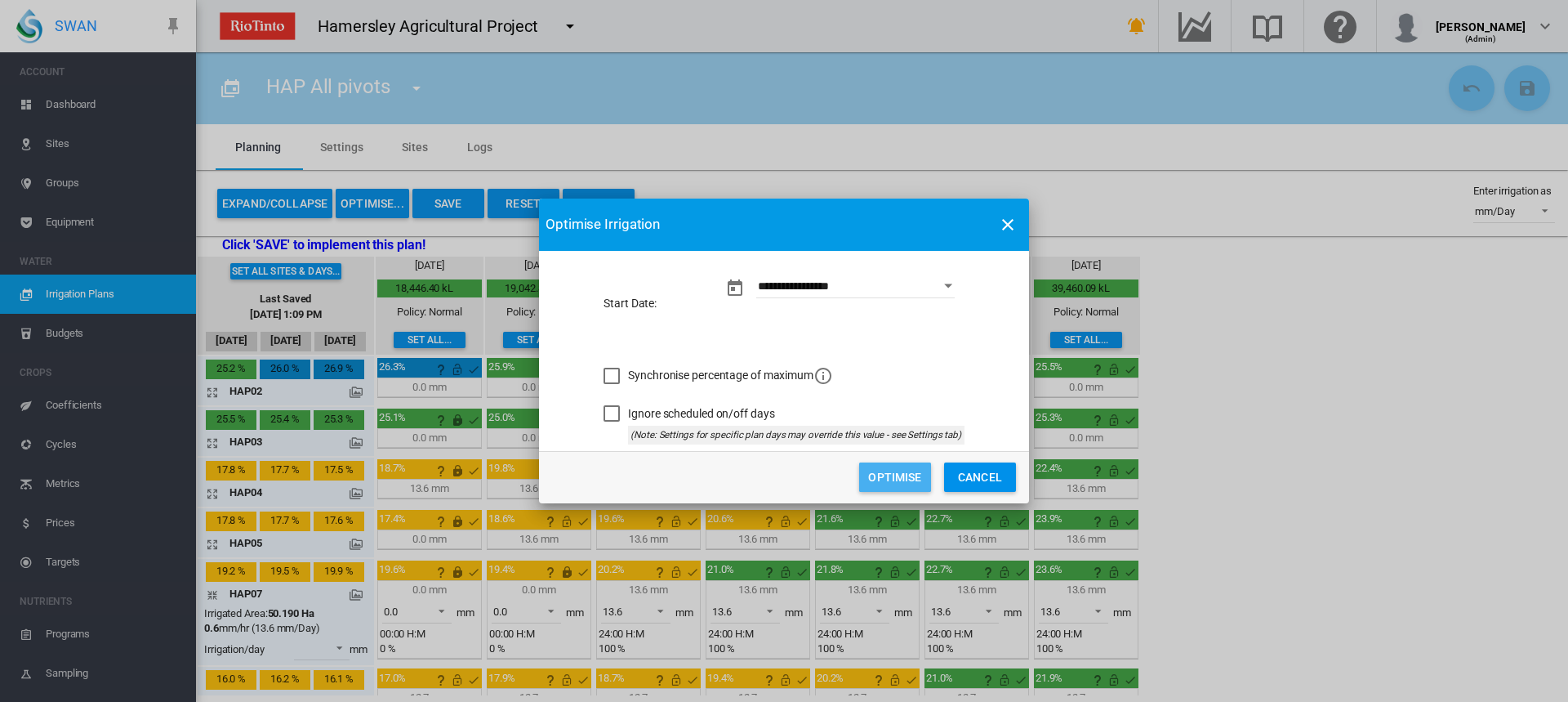
click at [887, 470] on button "Optimise" at bounding box center [895, 477] width 72 height 29
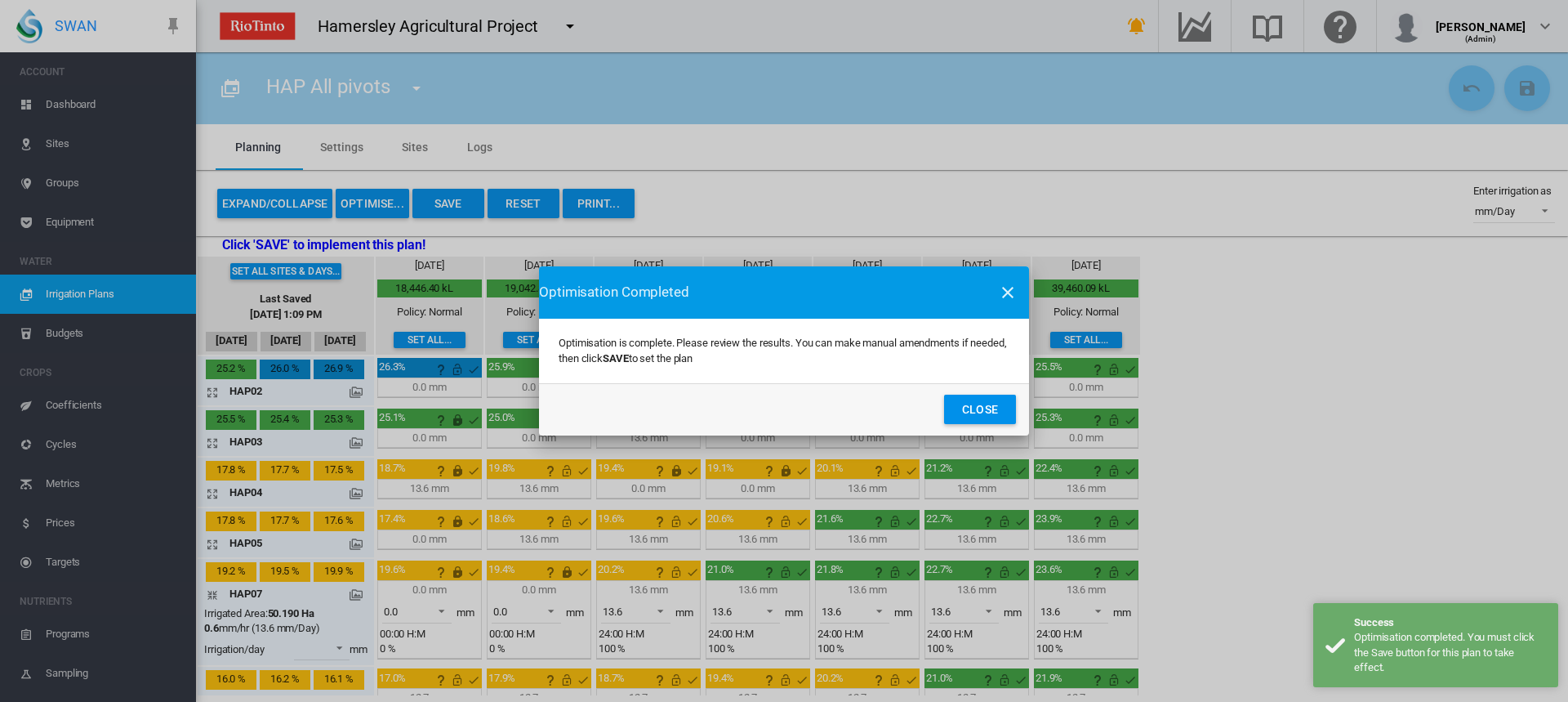
click at [1003, 405] on button "Close" at bounding box center [979, 409] width 72 height 29
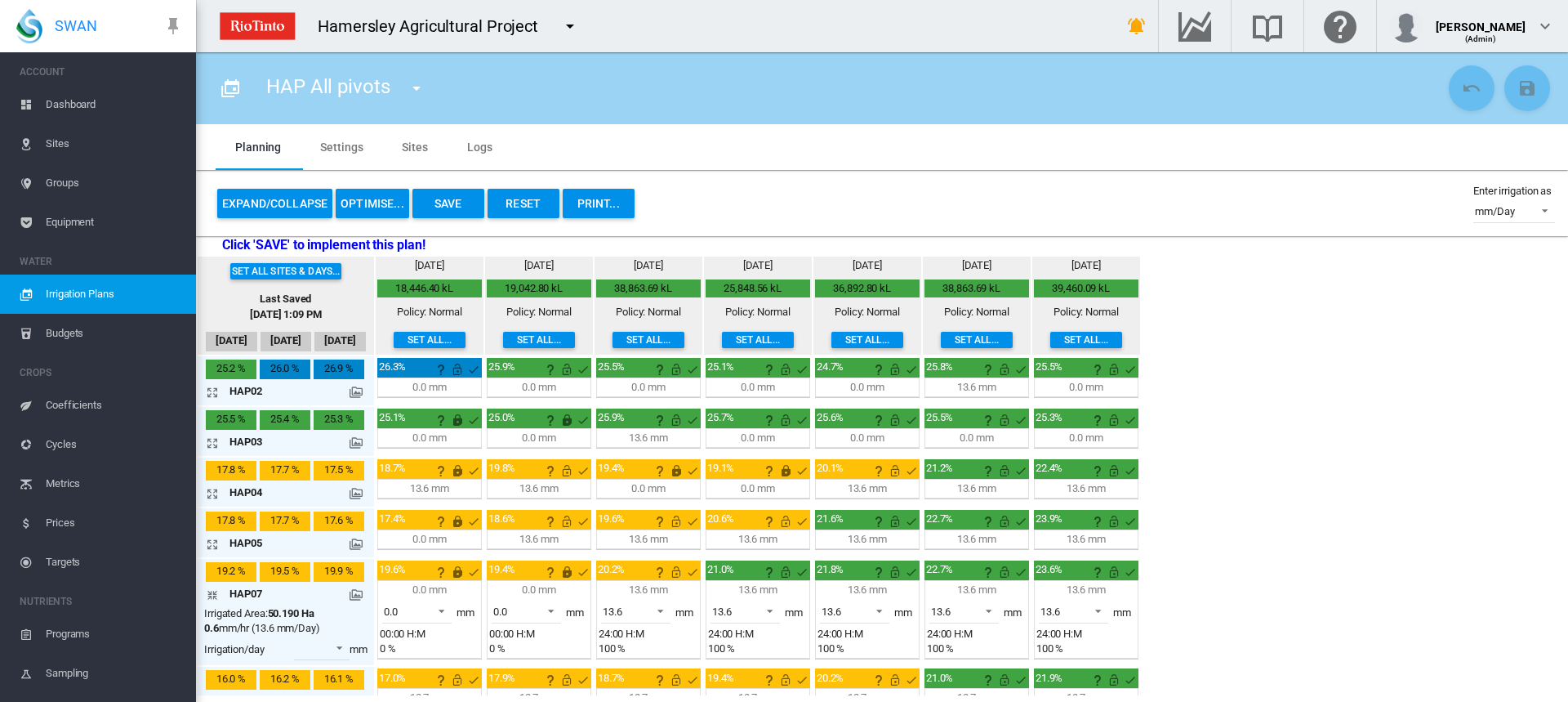
click at [211, 596] on md-icon "icon-arrow-collapse" at bounding box center [215, 595] width 20 height 20
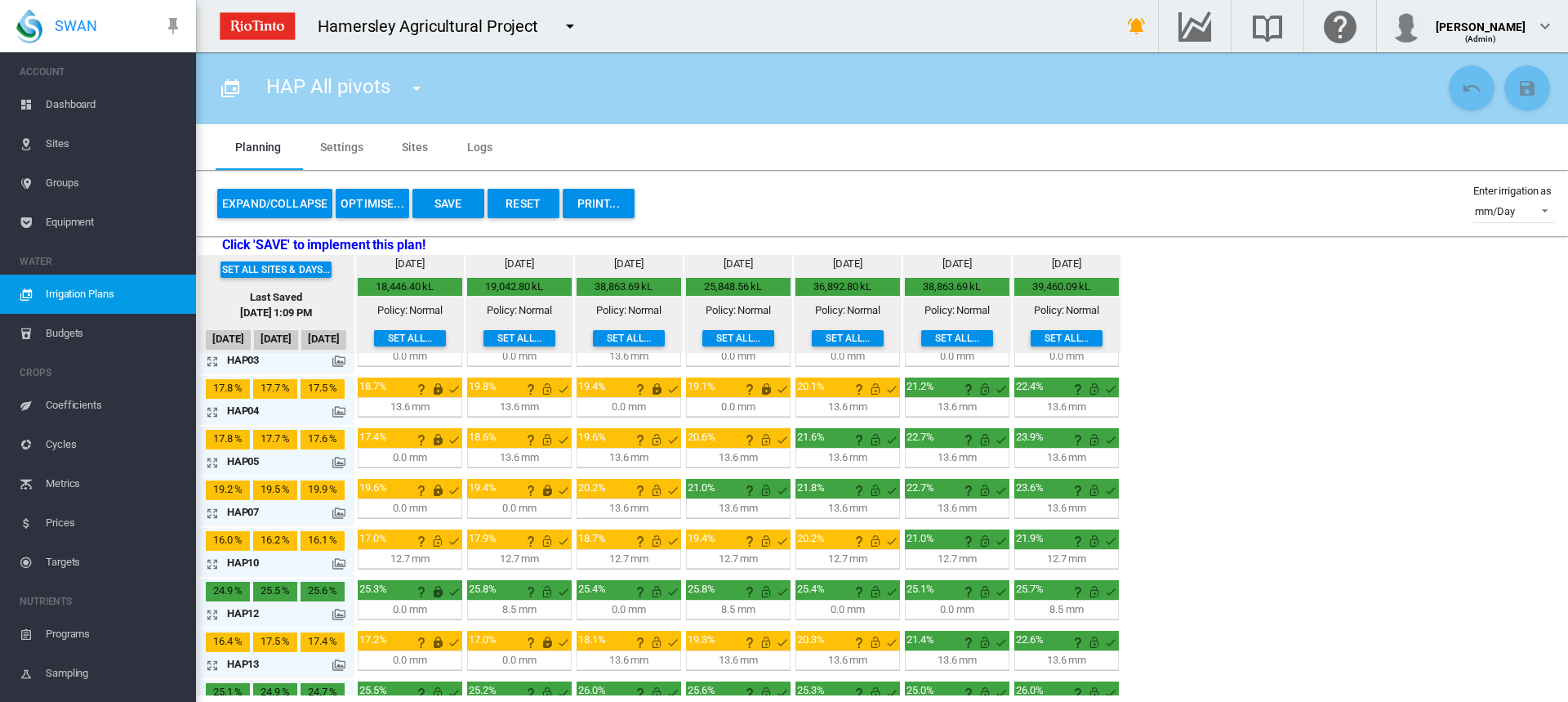
scroll to position [167, 0]
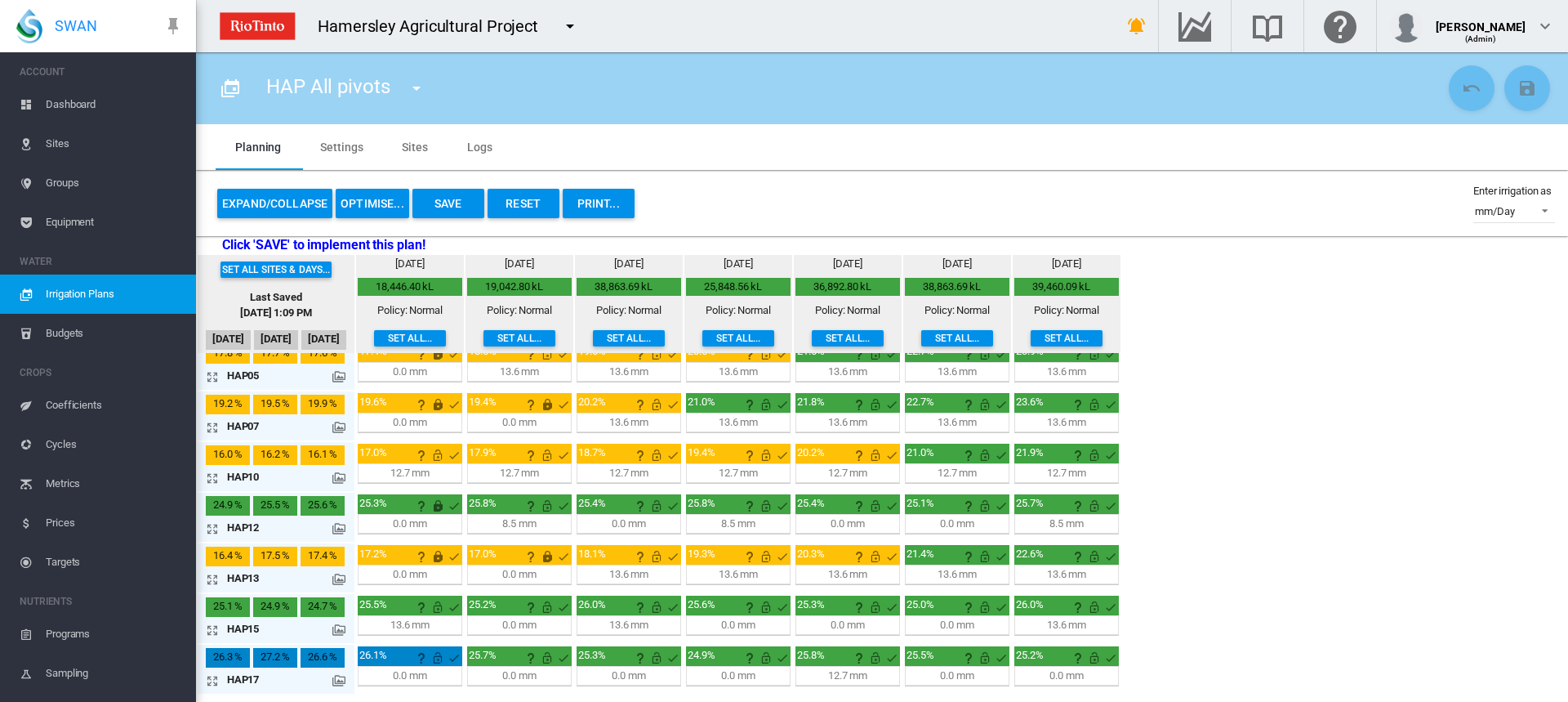
click at [209, 632] on md-icon "icon-arrow-expand" at bounding box center [215, 629] width 20 height 20
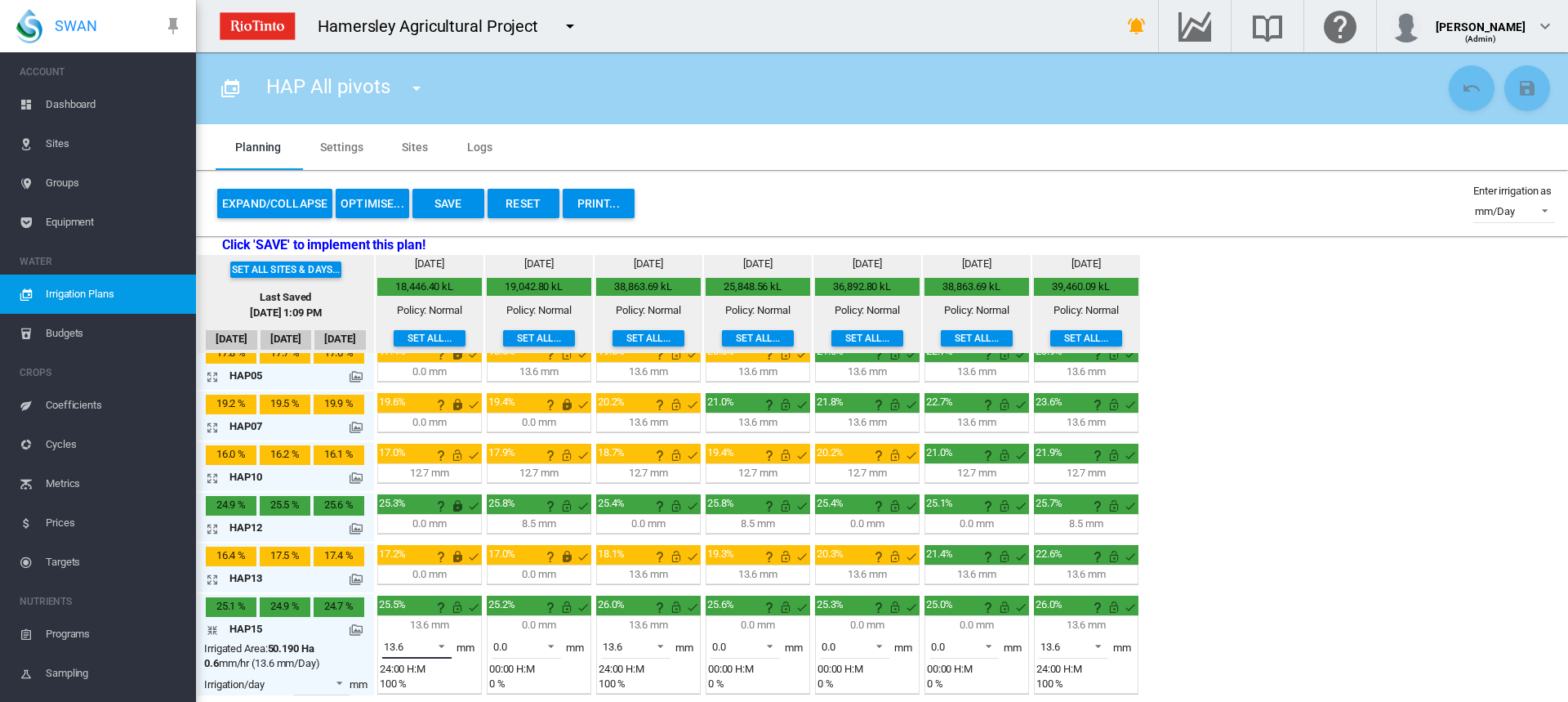
click at [447, 645] on span at bounding box center [437, 644] width 20 height 15
click at [427, 613] on md-option "0.0" at bounding box center [426, 607] width 111 height 39
click at [454, 604] on md-icon "This irrigation is unlocked and so can be amended by the optimiser. Click here …" at bounding box center [457, 607] width 20 height 20
click at [365, 205] on button "OPTIMISE..." at bounding box center [372, 204] width 74 height 29
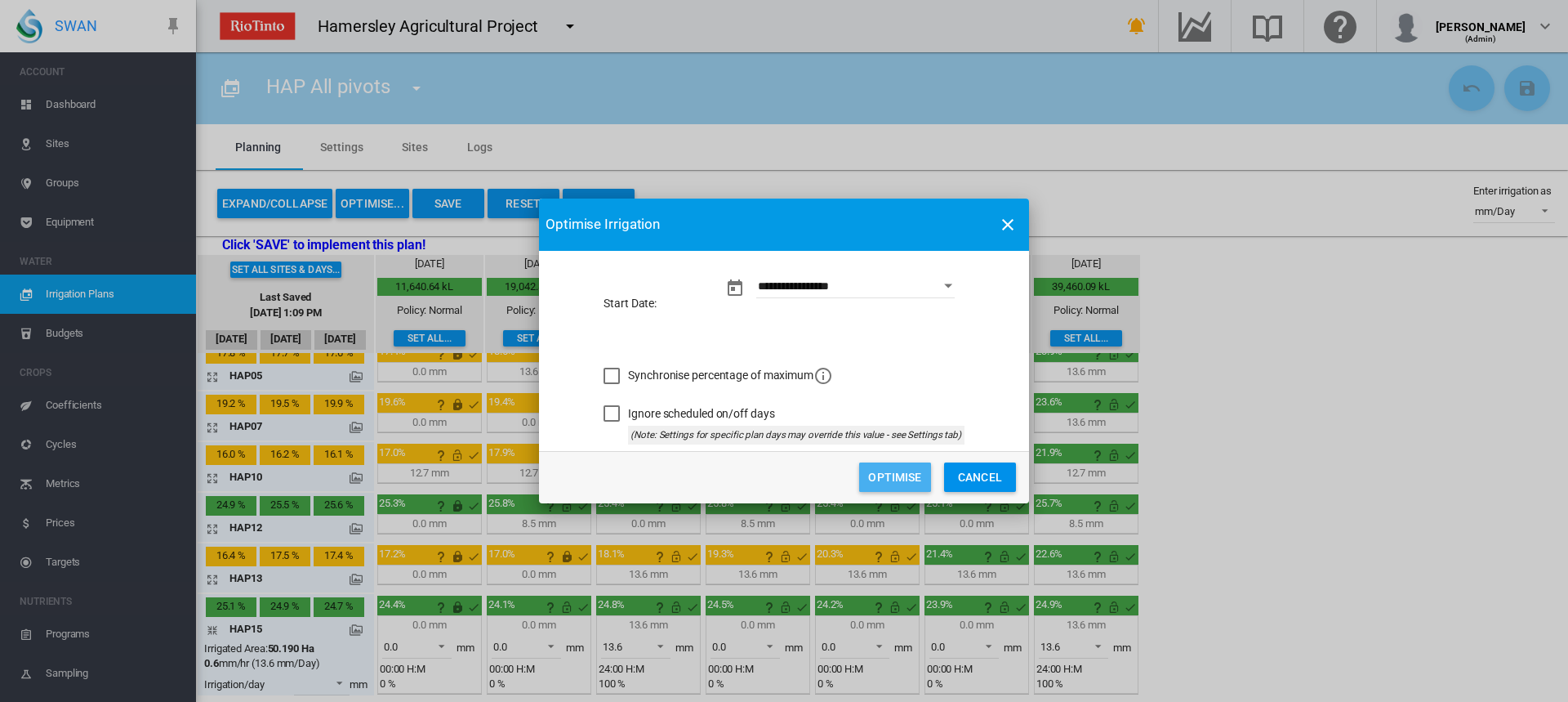
click at [877, 468] on button "Optimise" at bounding box center [895, 477] width 72 height 29
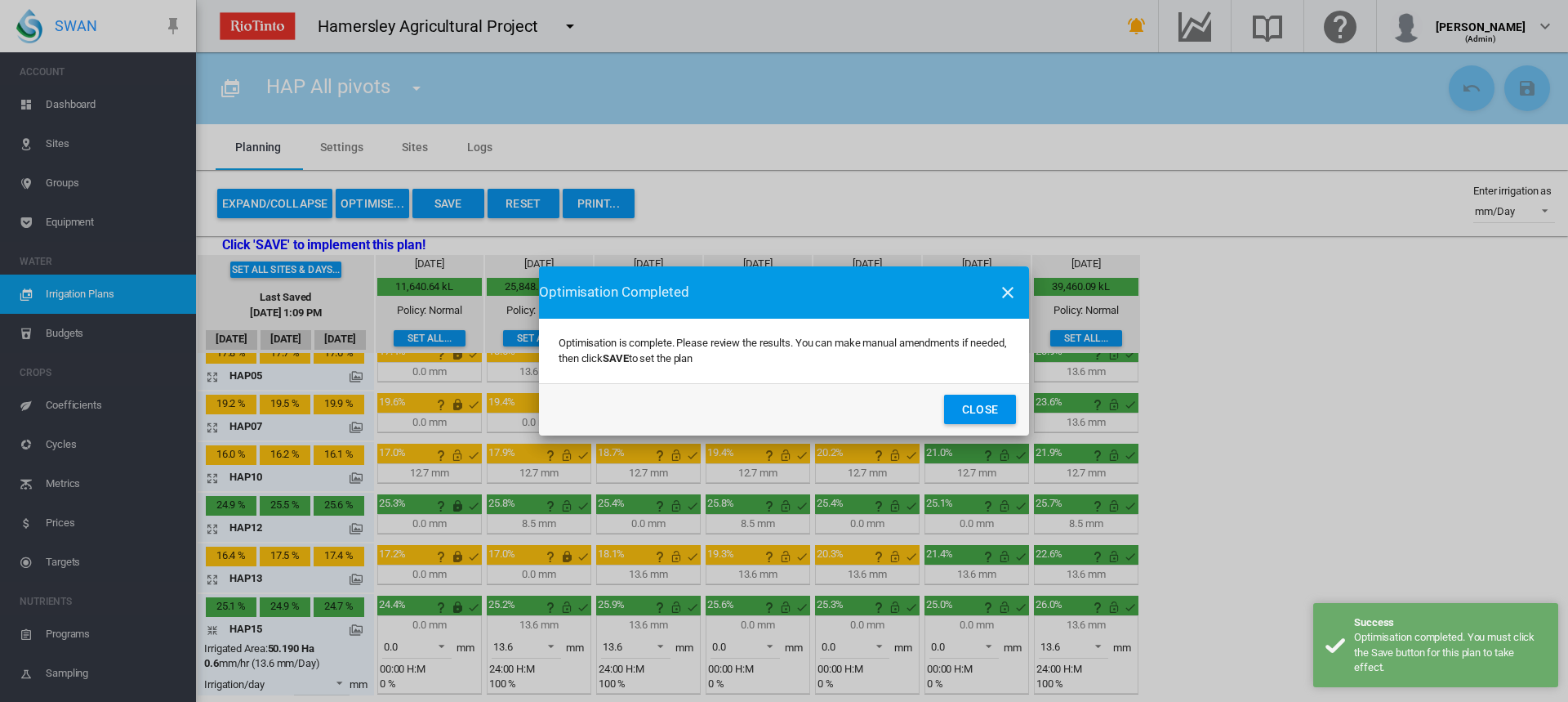
click at [974, 409] on button "Close" at bounding box center [979, 409] width 72 height 29
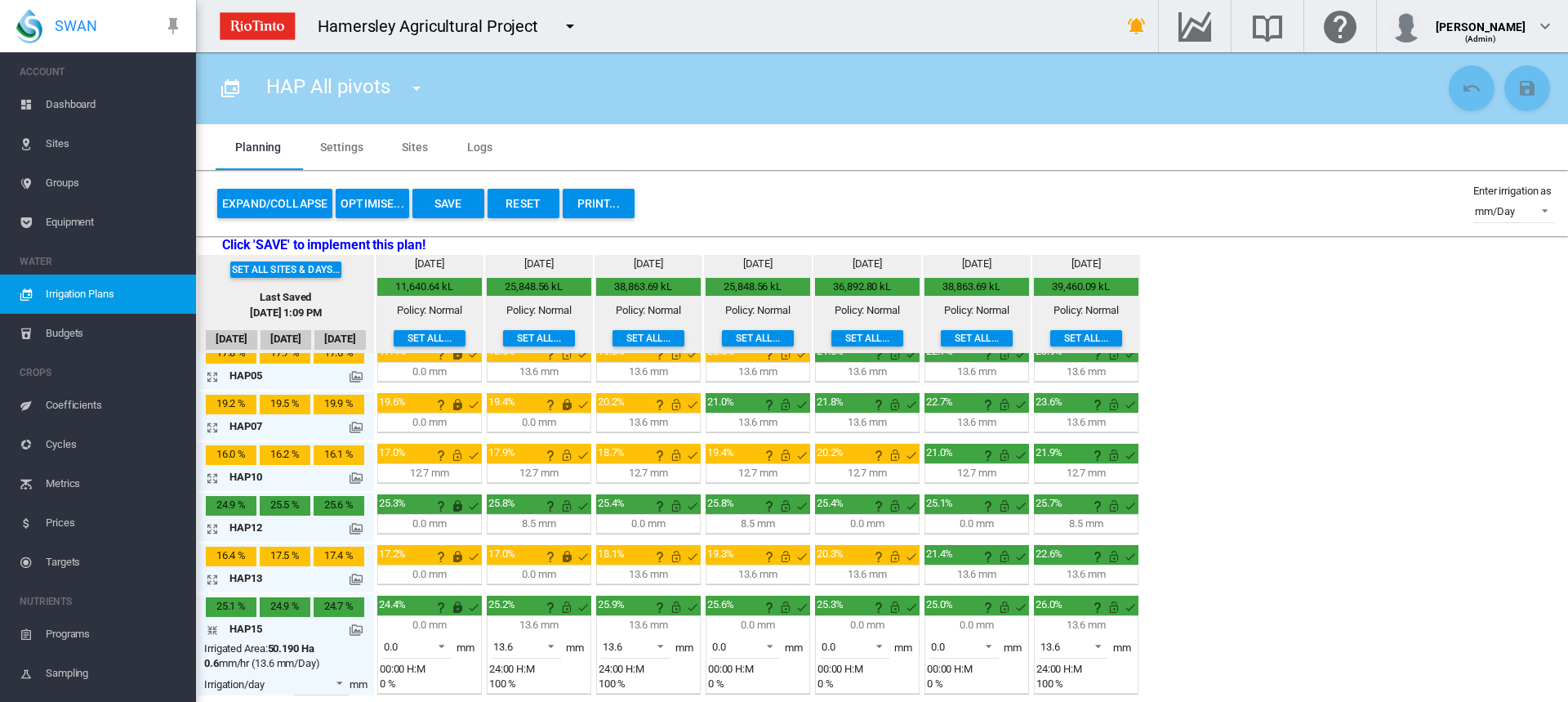
drag, startPoint x: 418, startPoint y: 144, endPoint x: 427, endPoint y: 146, distance: 9.2
click at [418, 144] on md-tab-item "Sites" at bounding box center [414, 146] width 65 height 46
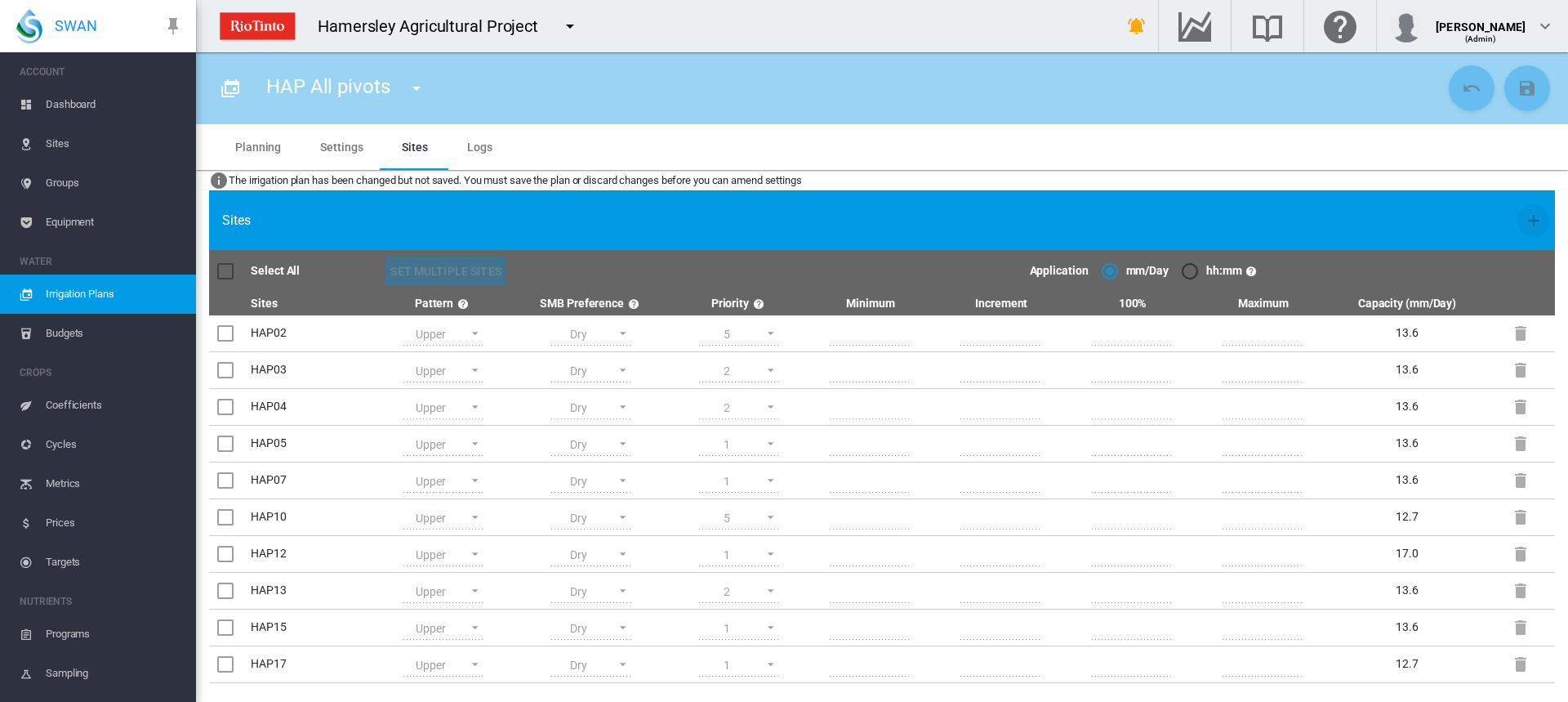
click at [245, 148] on md-tab-item "Planning" at bounding box center [258, 146] width 85 height 46
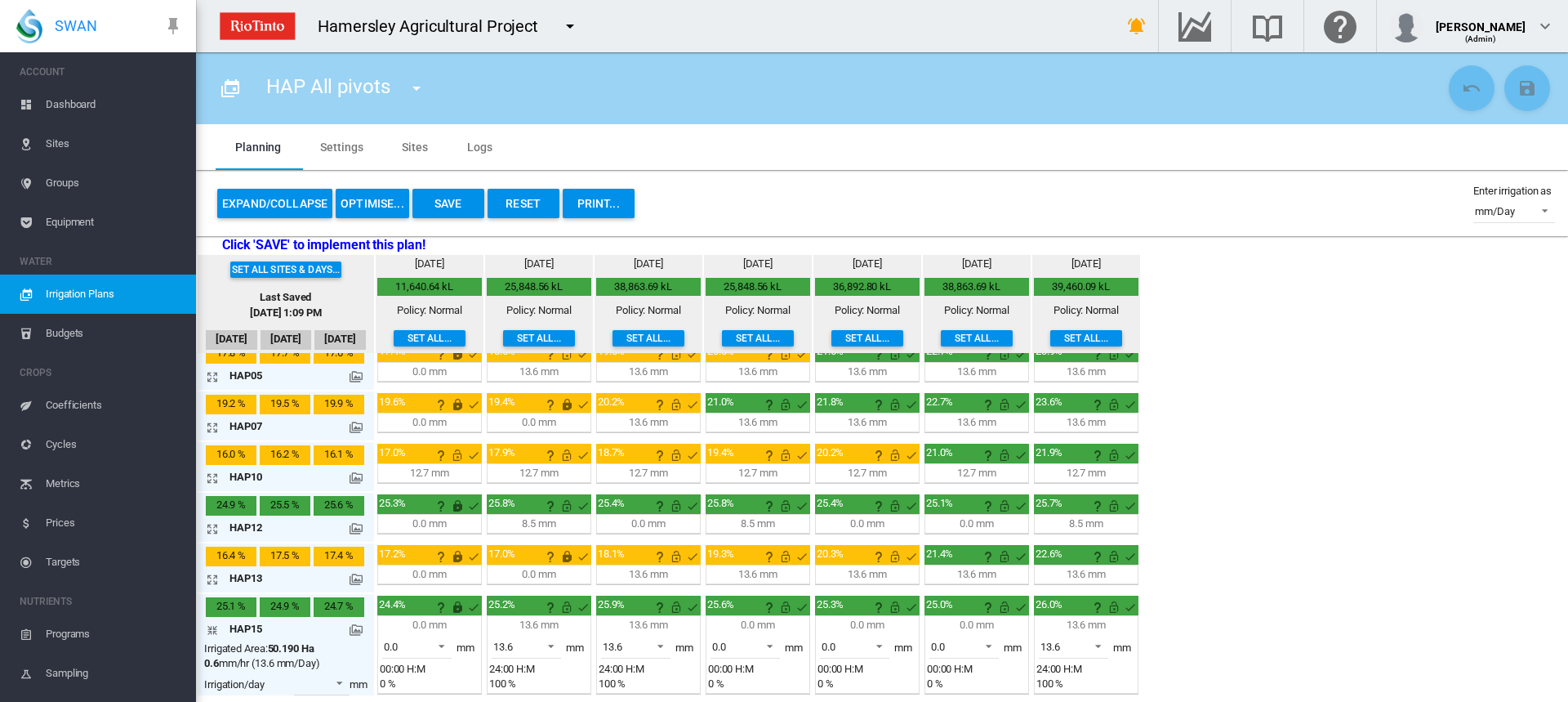
click at [433, 188] on div "Expand/Collapse OPTIMISE... Save Reset PRINT..." at bounding box center [426, 203] width 420 height 39
click at [434, 193] on button "Save" at bounding box center [448, 204] width 72 height 29
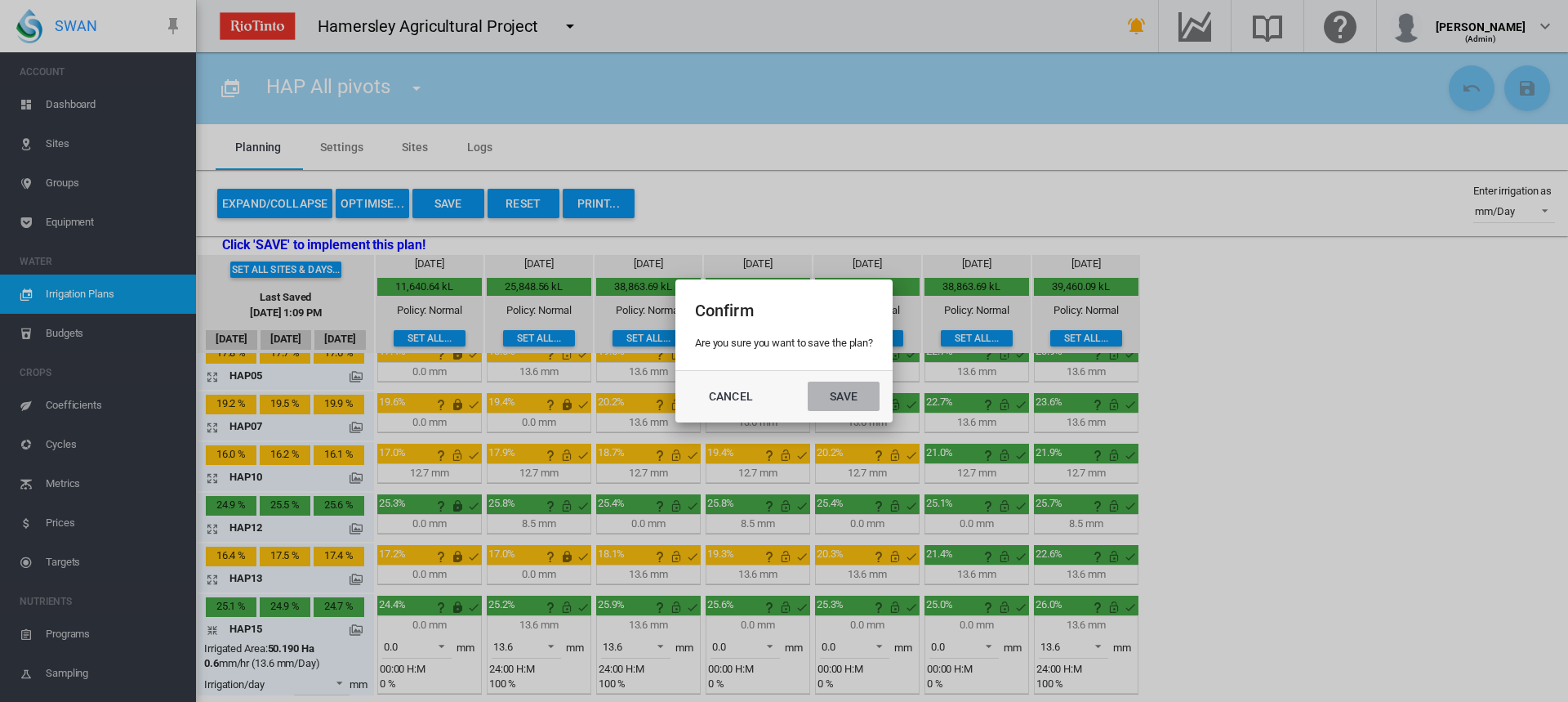
click at [857, 391] on button "Save" at bounding box center [843, 396] width 72 height 29
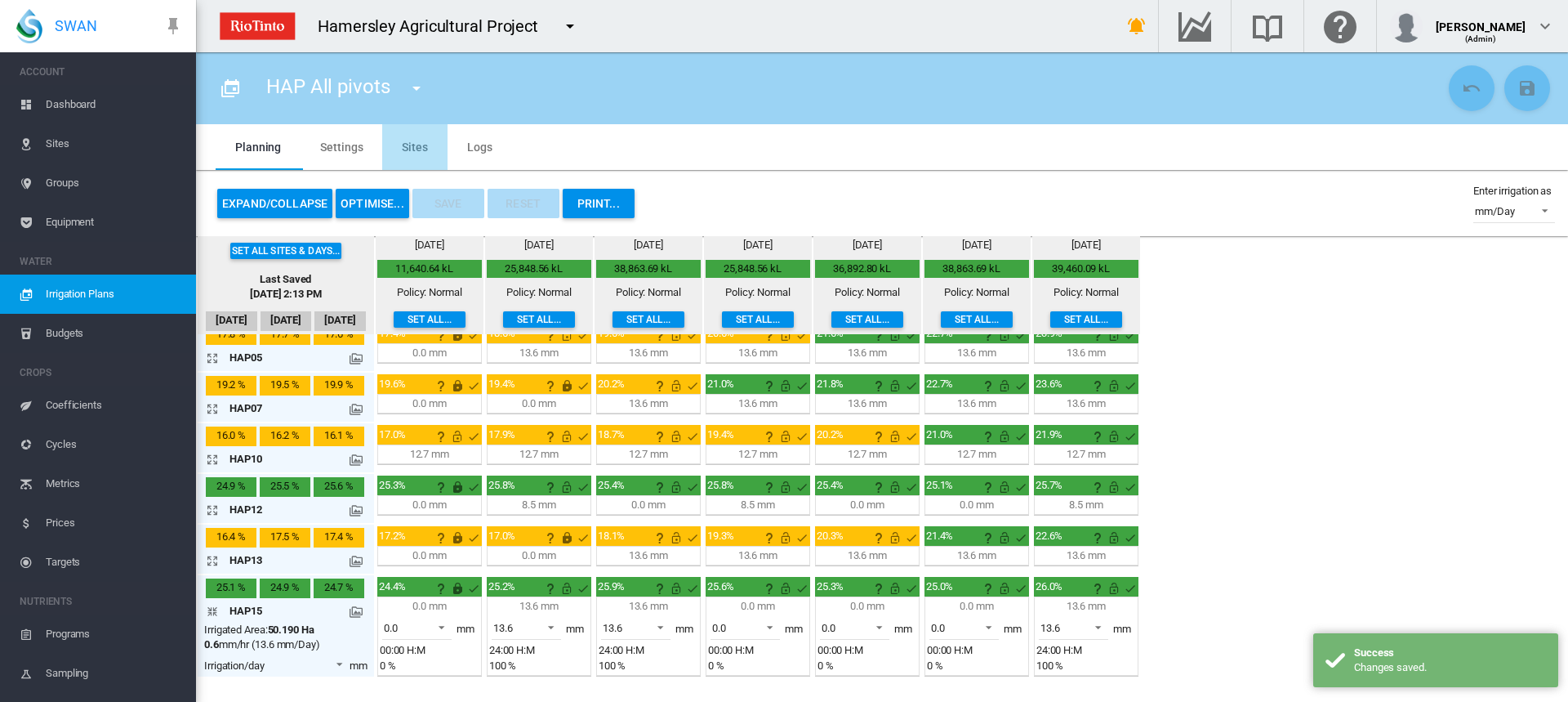
click at [422, 149] on md-tab-item "Sites" at bounding box center [414, 146] width 65 height 46
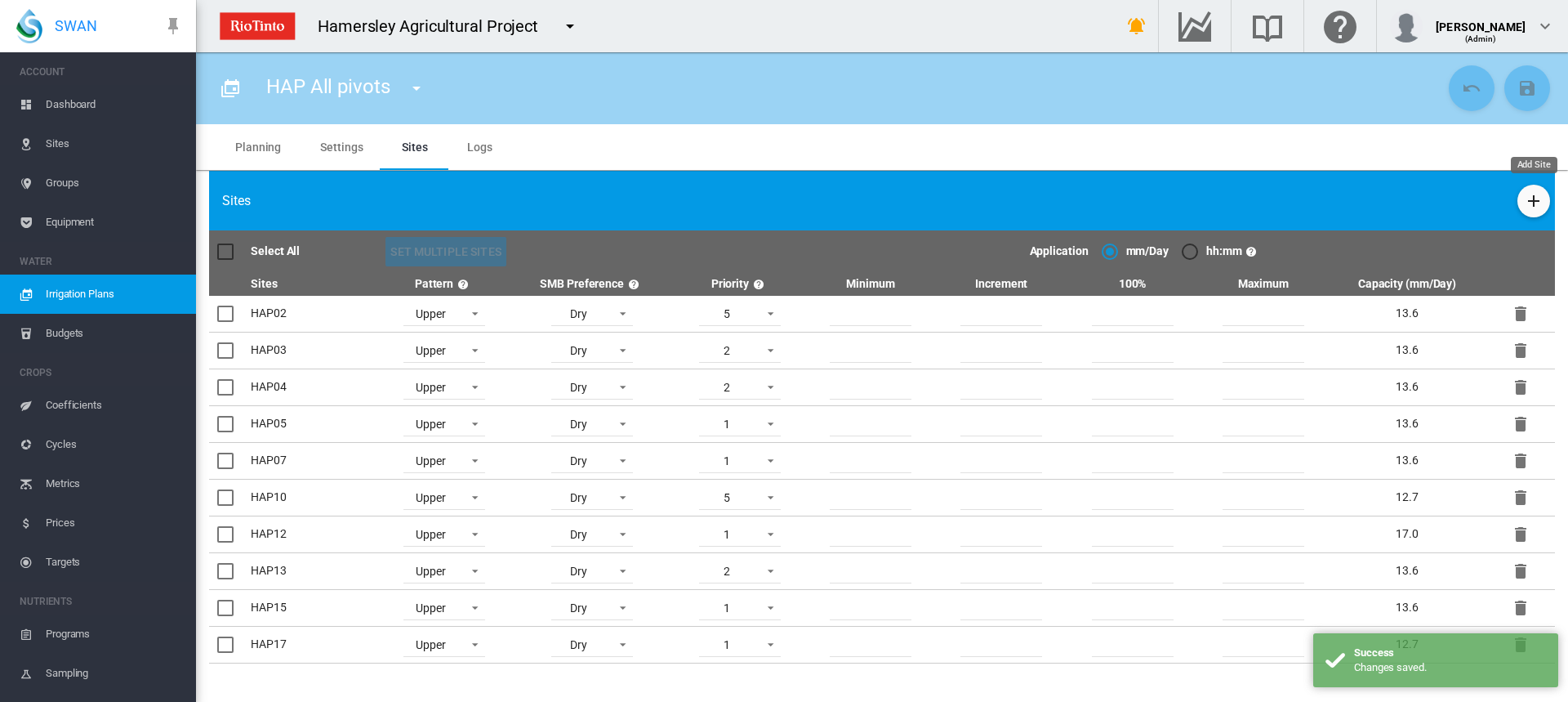
click at [1540, 201] on md-icon "icon-plus" at bounding box center [1534, 201] width 20 height 20
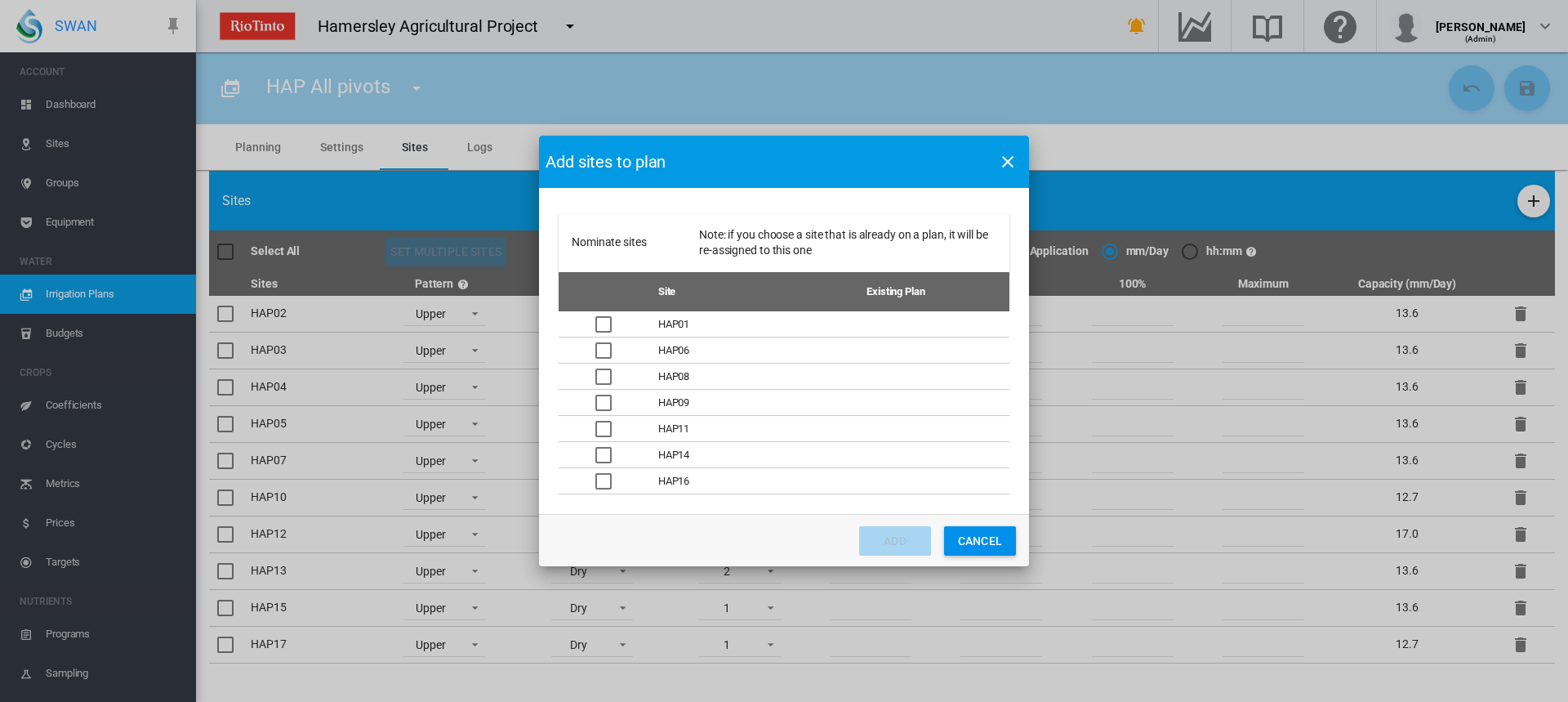
click at [597, 398] on div "Nominate sites ..." at bounding box center [603, 402] width 16 height 16
click at [862, 537] on button "Add" at bounding box center [895, 541] width 72 height 29
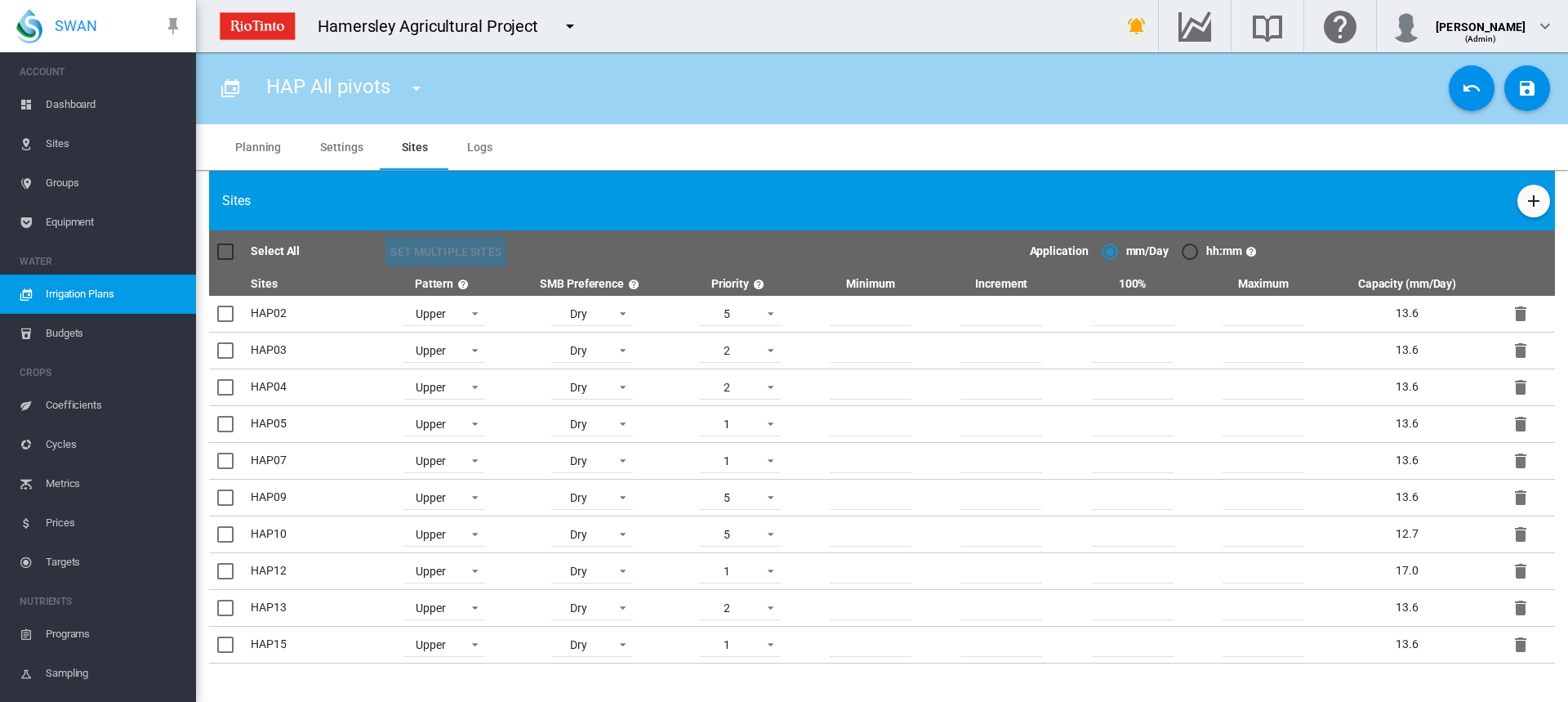
click at [264, 146] on md-tab-item "Planning" at bounding box center [258, 146] width 85 height 46
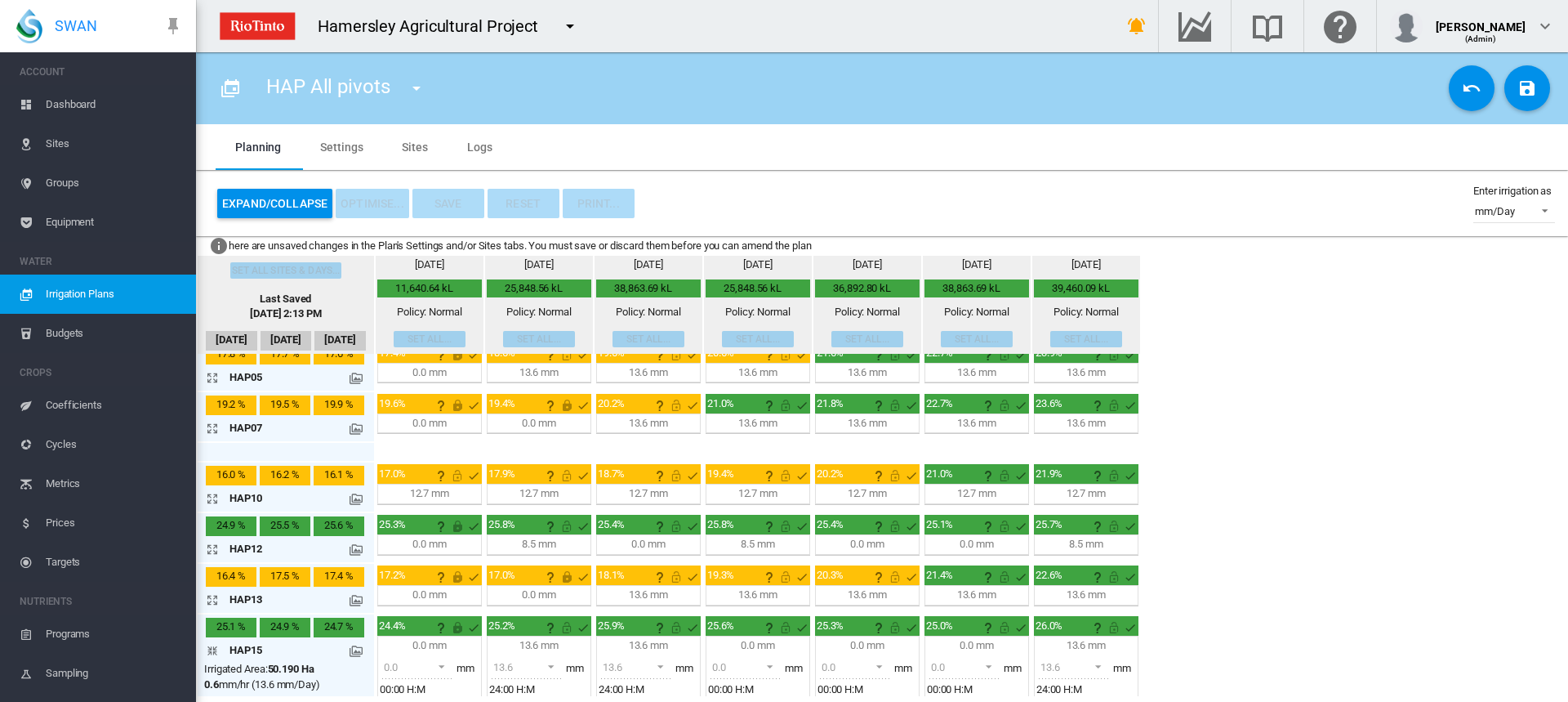
click at [413, 142] on md-tab-item "Sites" at bounding box center [414, 146] width 65 height 46
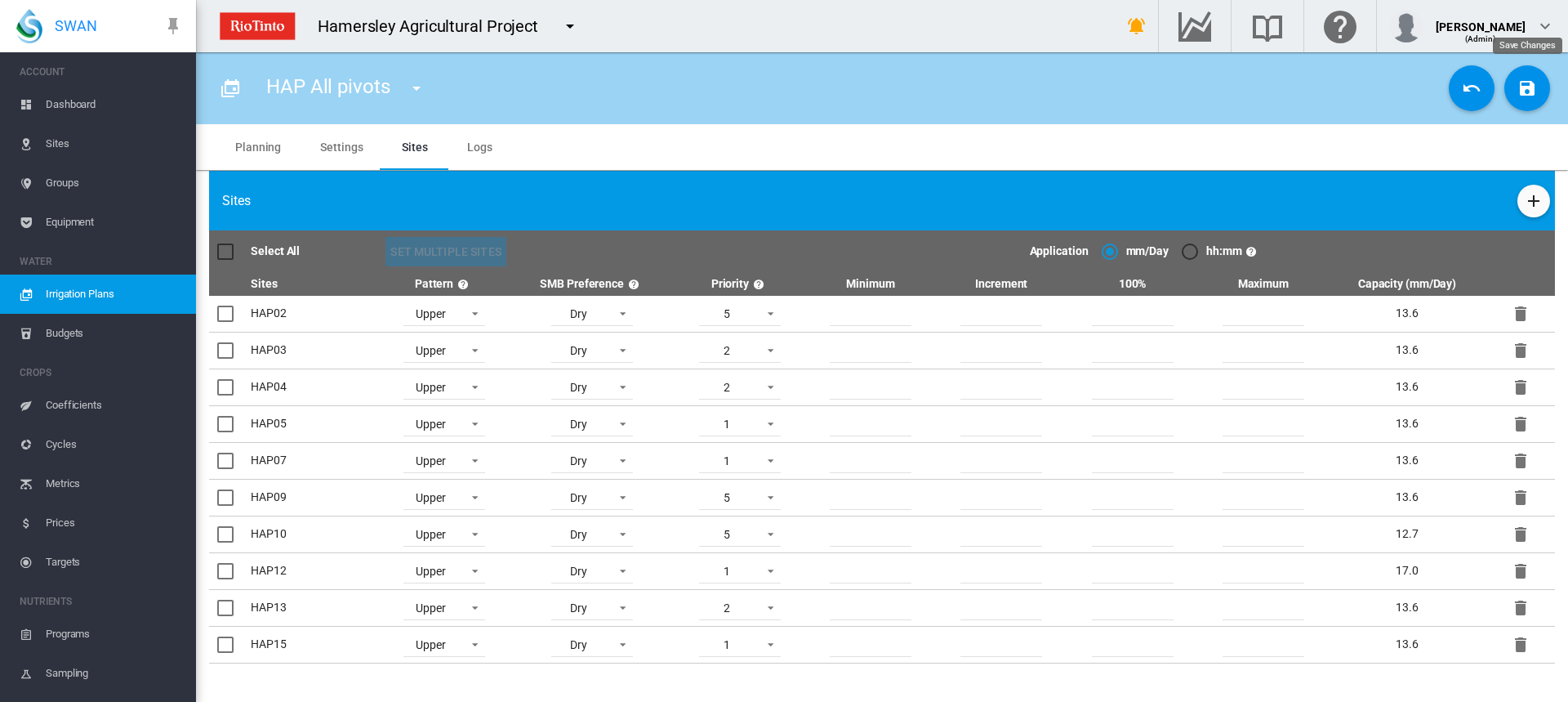
click at [1524, 92] on md-icon "icon-content-save" at bounding box center [1527, 88] width 20 height 20
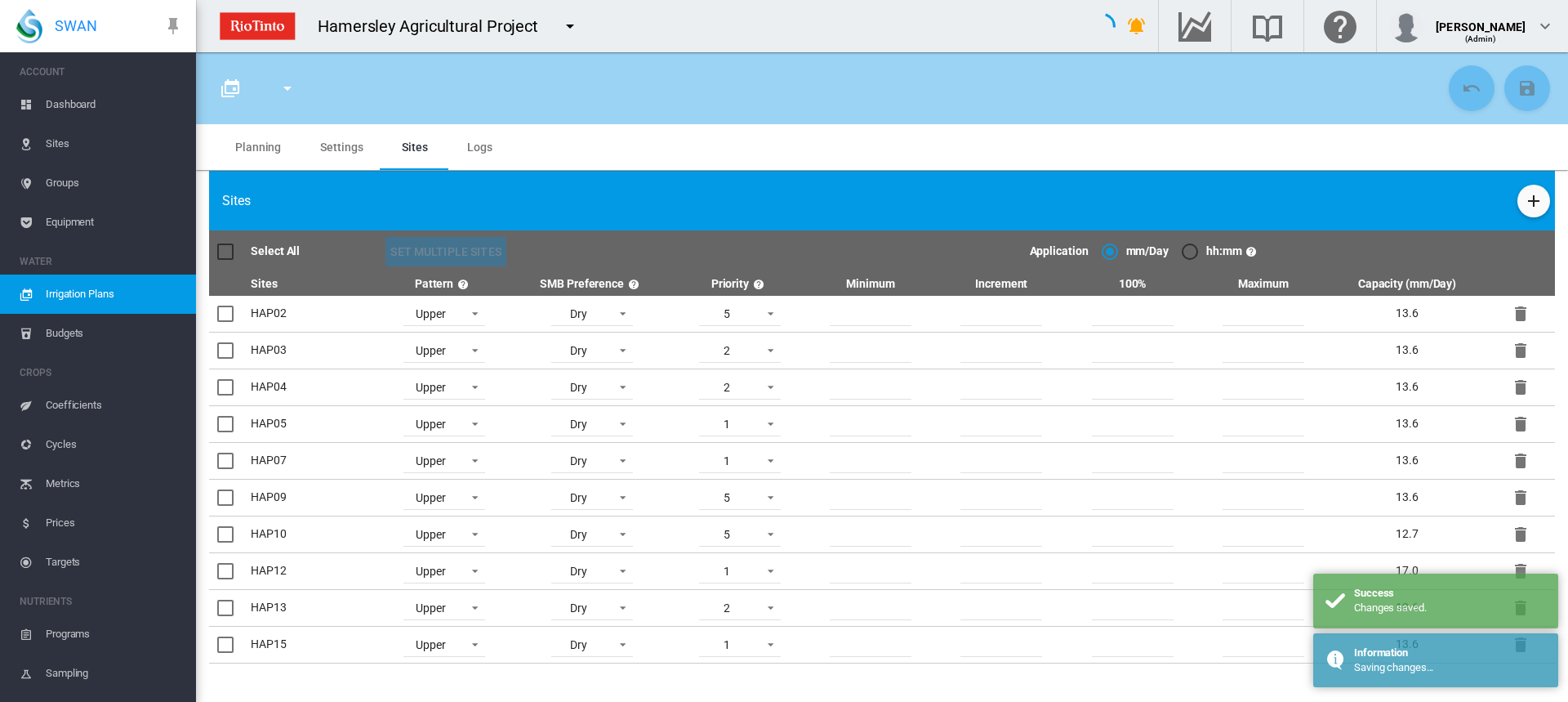
type input "**********"
click at [259, 140] on md-tab-item "Planning" at bounding box center [258, 146] width 85 height 46
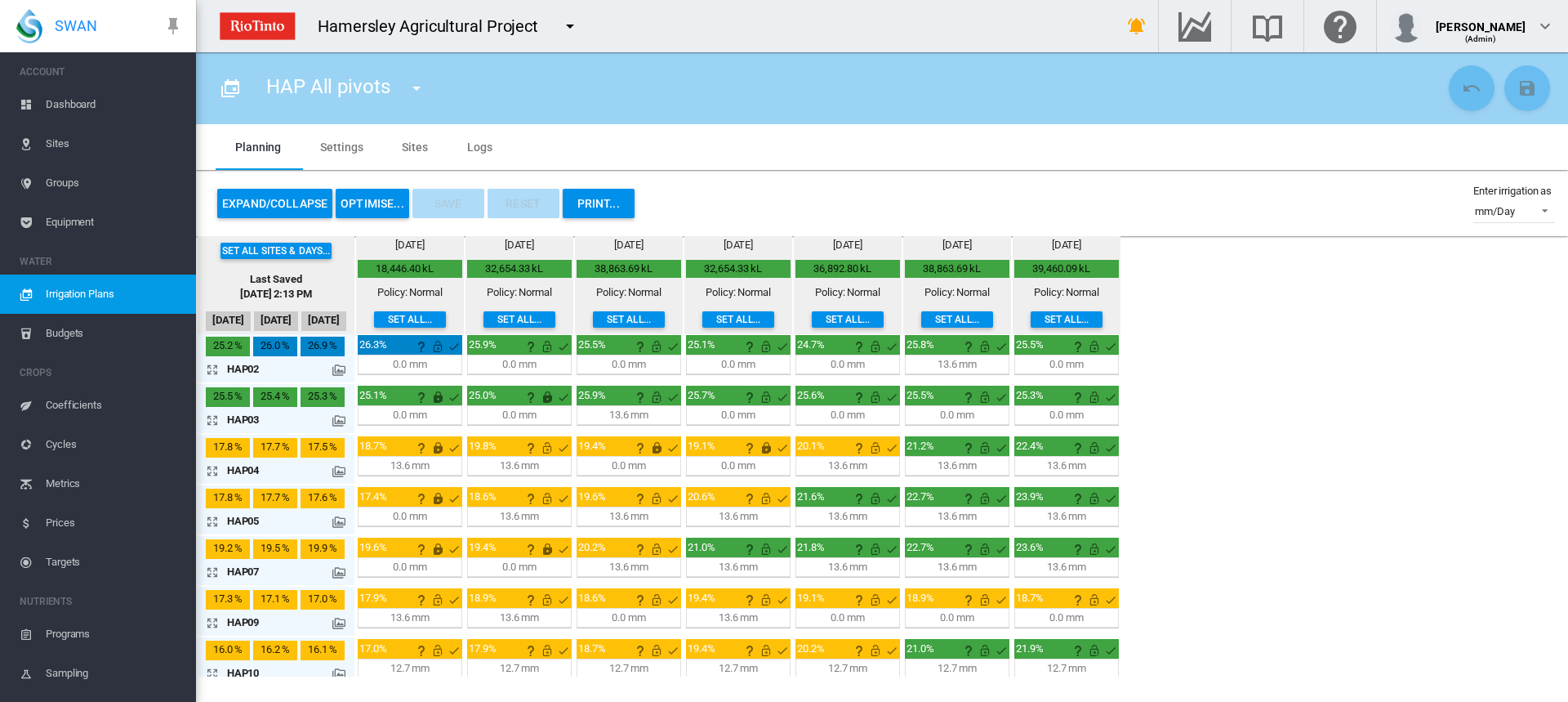
scroll to position [0, 0]
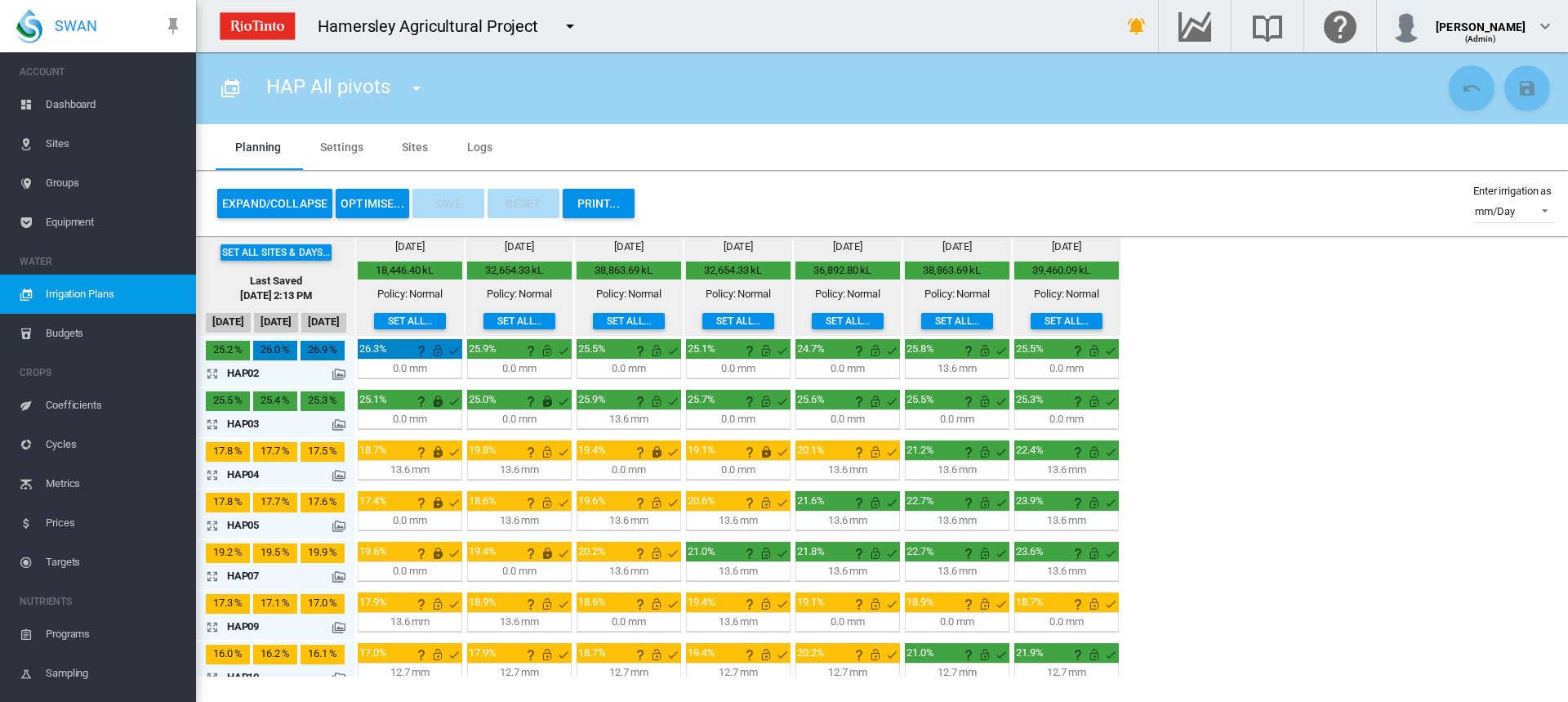
click at [211, 474] on md-icon "icon-arrow-expand" at bounding box center [215, 474] width 20 height 20
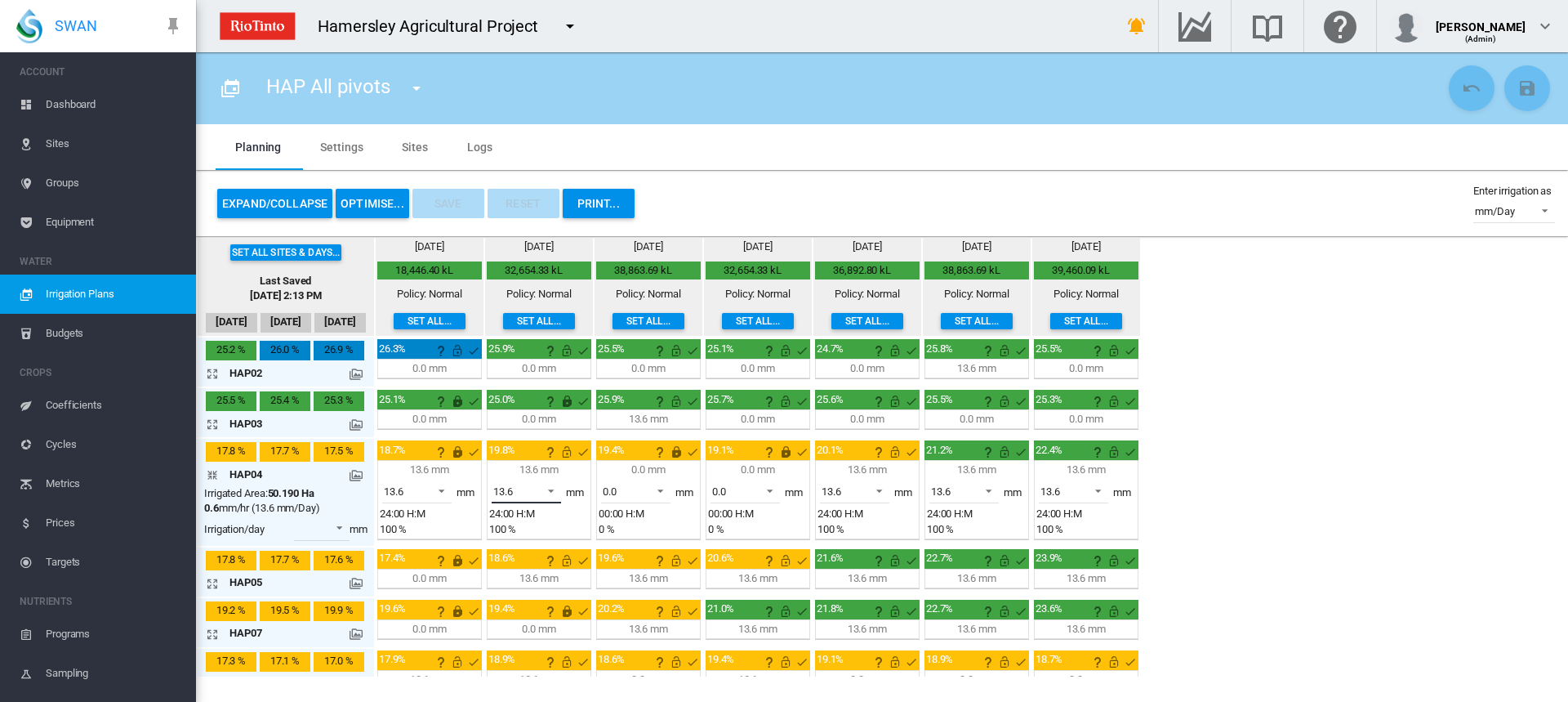
click at [550, 489] on span at bounding box center [546, 489] width 20 height 15
click at [528, 456] on md-option "0.0" at bounding box center [536, 452] width 111 height 39
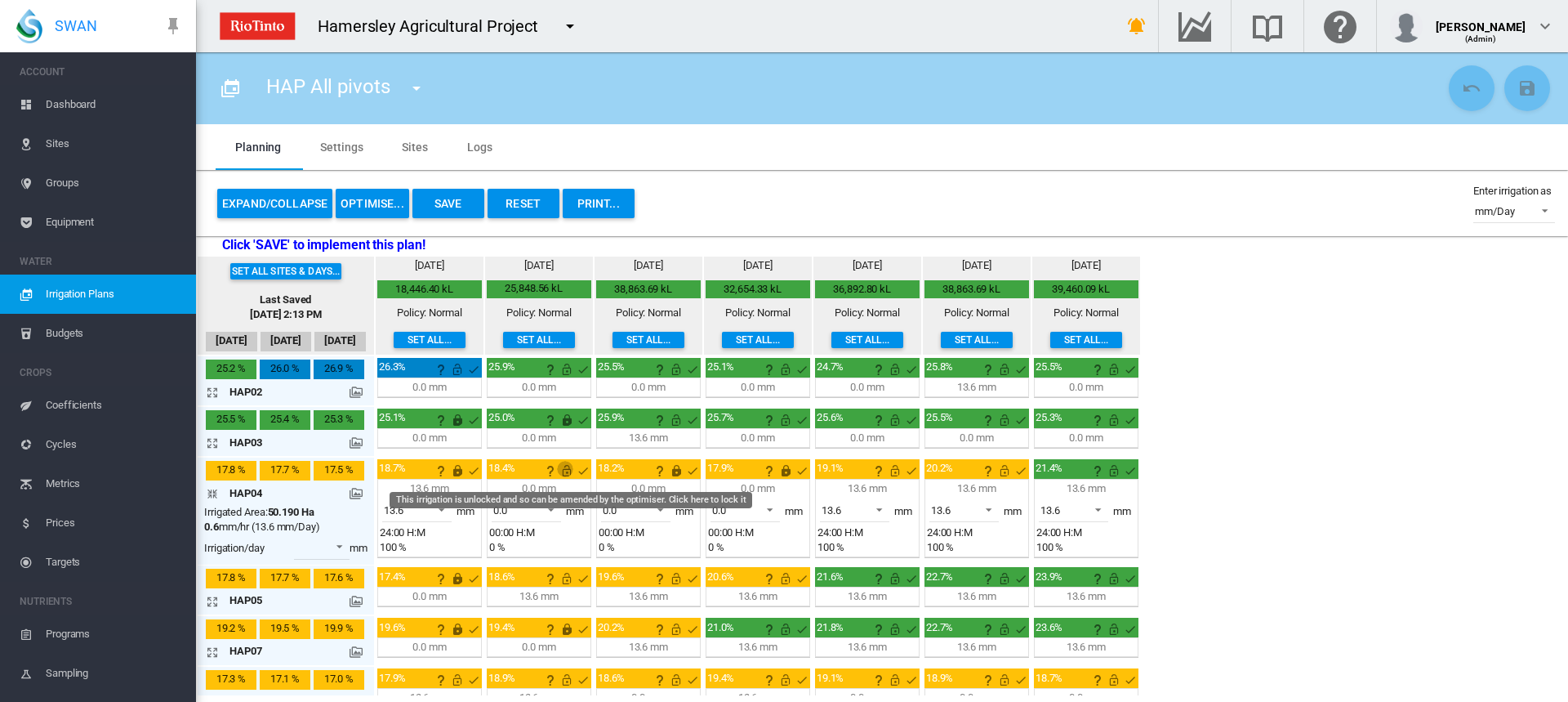
click at [569, 474] on md-icon "This irrigation is unlocked and so can be amended by the optimiser. Click here …" at bounding box center [567, 471] width 20 height 20
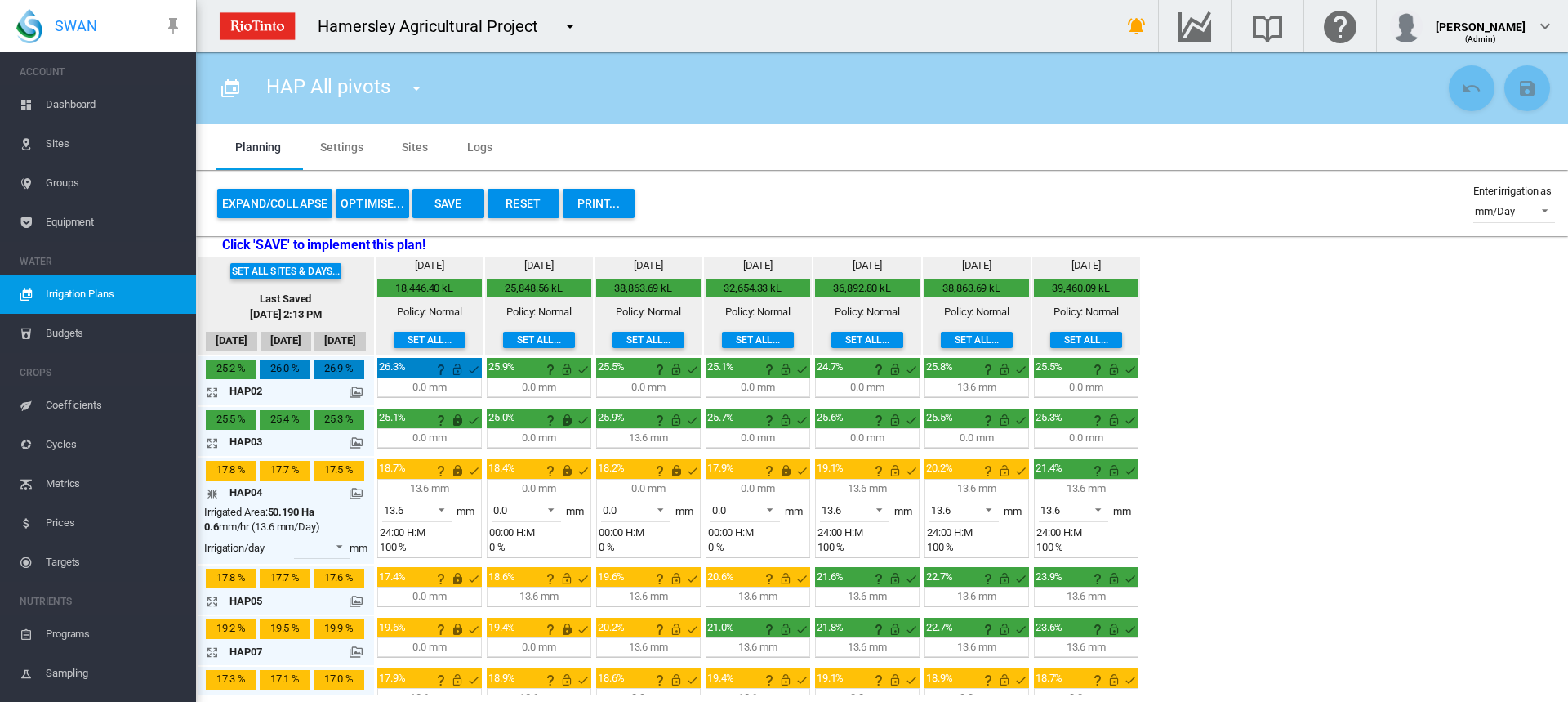
click at [216, 491] on md-icon "icon-arrow-collapse" at bounding box center [215, 493] width 20 height 20
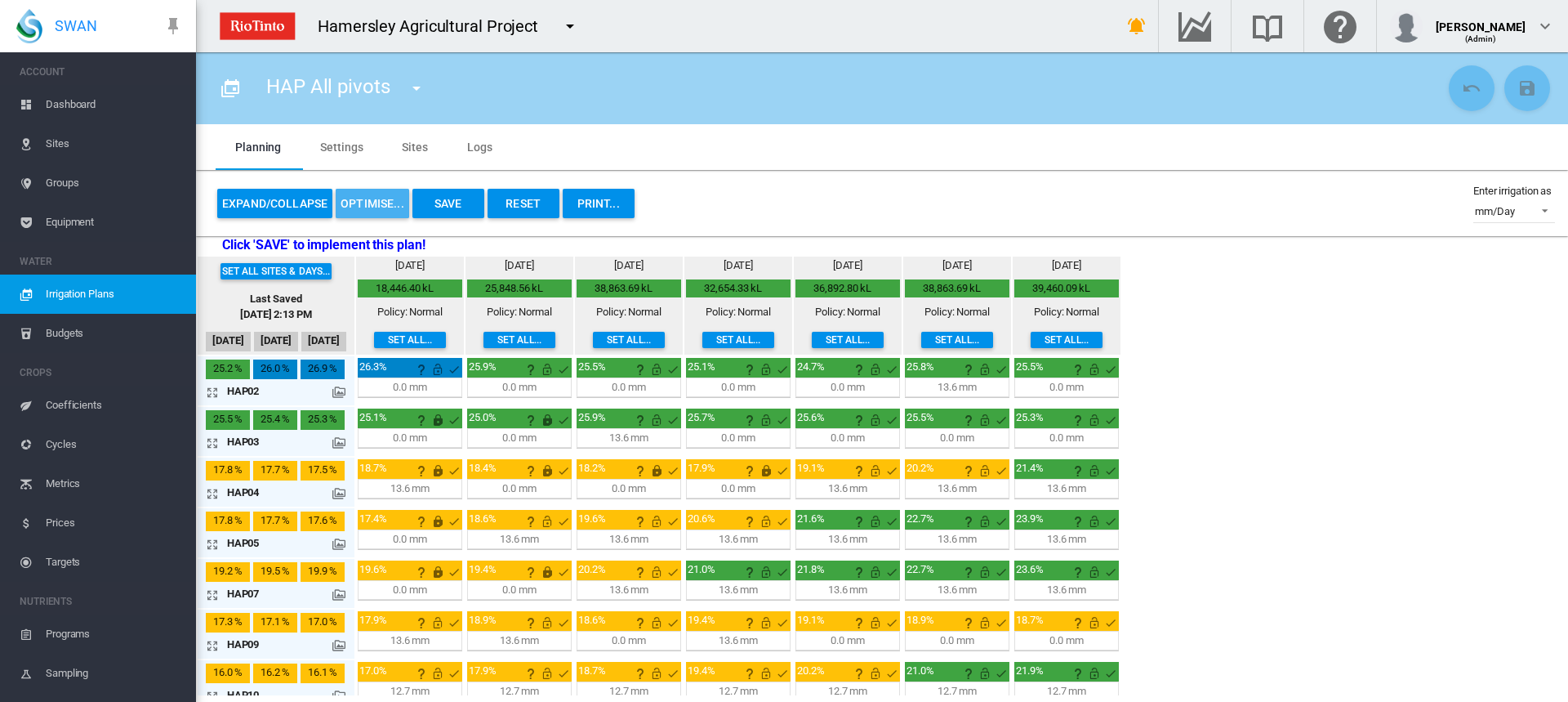
click at [385, 202] on button "OPTIMISE..." at bounding box center [372, 204] width 74 height 29
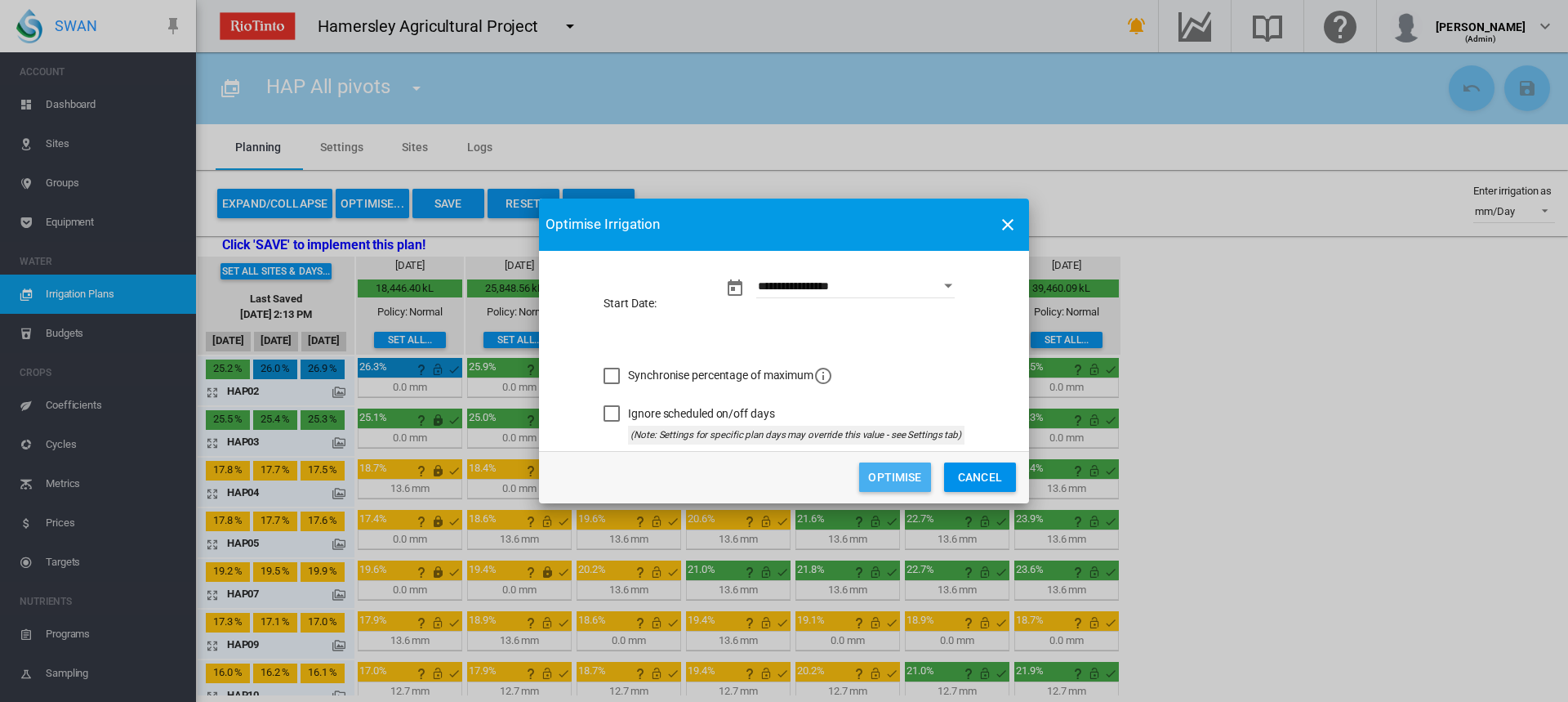
click at [895, 478] on button "Optimise" at bounding box center [895, 477] width 72 height 29
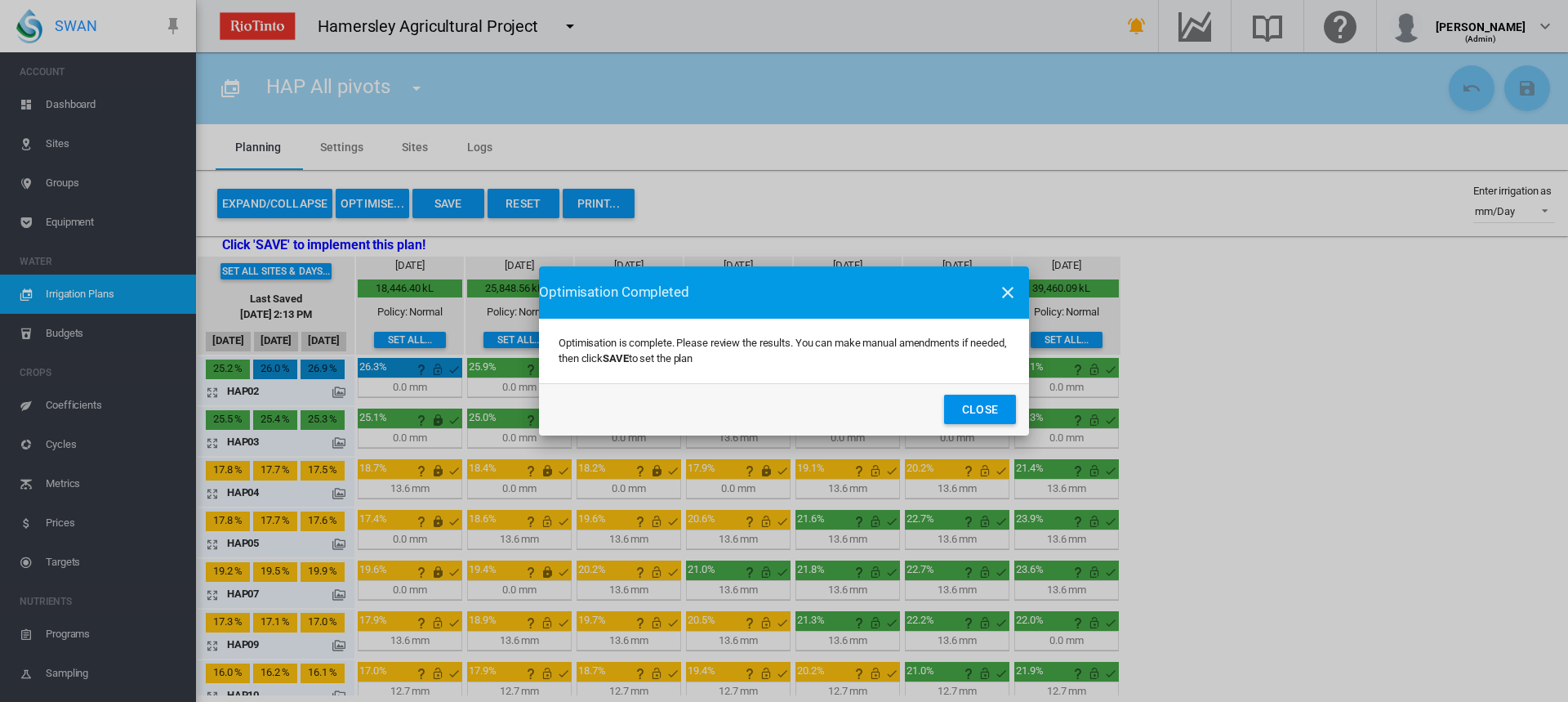
click at [972, 406] on button "Close" at bounding box center [979, 409] width 72 height 29
